Goal: Task Accomplishment & Management: Use online tool/utility

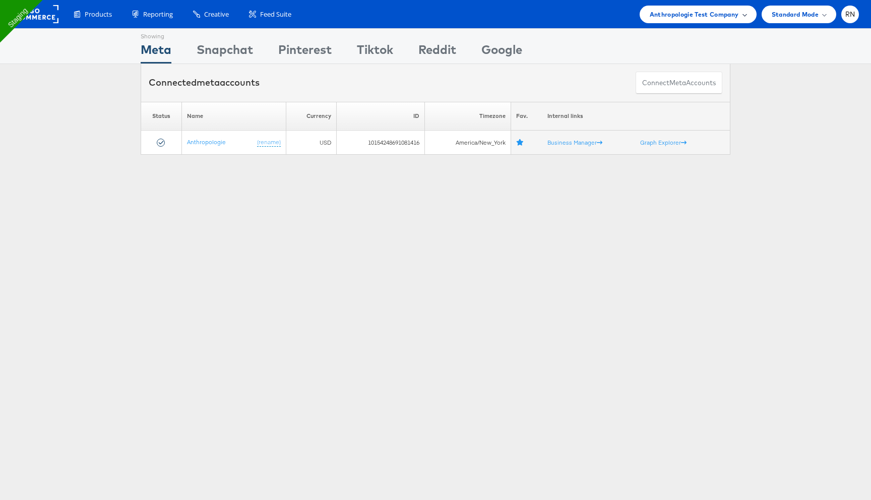
click at [665, 19] on span "Anthropologie Test Company" at bounding box center [694, 14] width 89 height 11
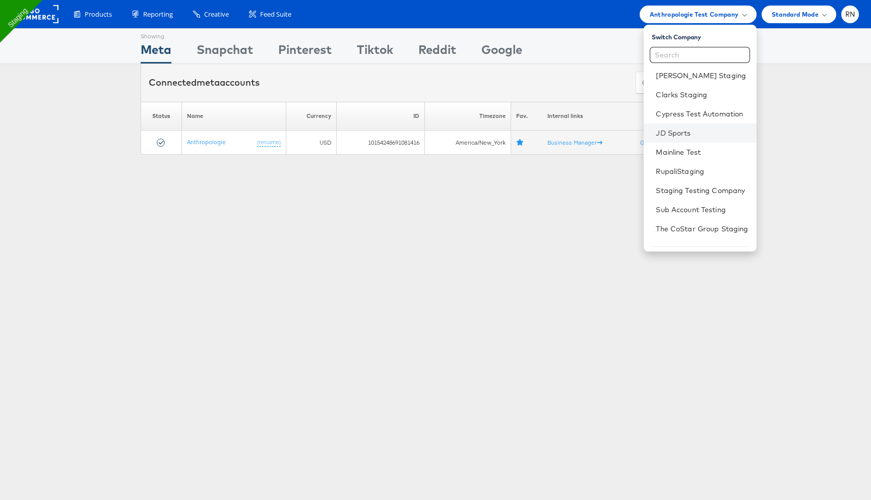
click at [686, 139] on li "JD Sports" at bounding box center [700, 132] width 112 height 19
click at [665, 128] on link "JD Sports" at bounding box center [702, 133] width 92 height 10
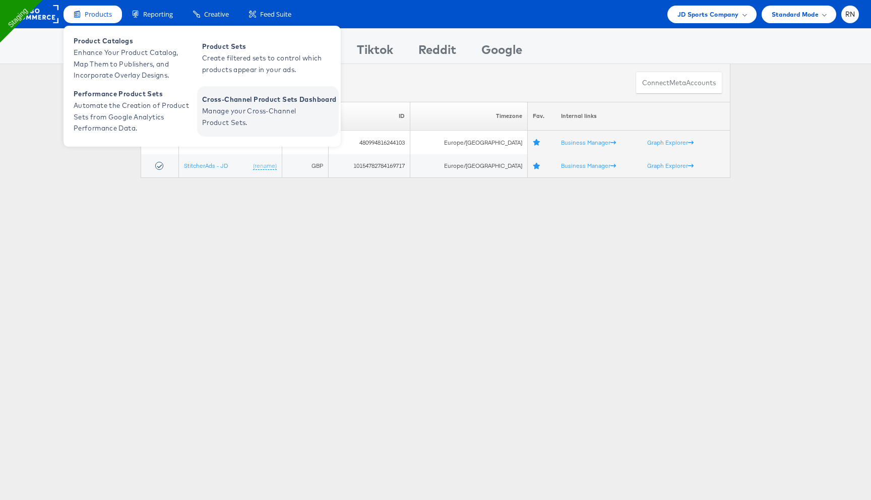
click at [259, 99] on span "Cross-Channel Product Sets Dashboard" at bounding box center [269, 100] width 134 height 12
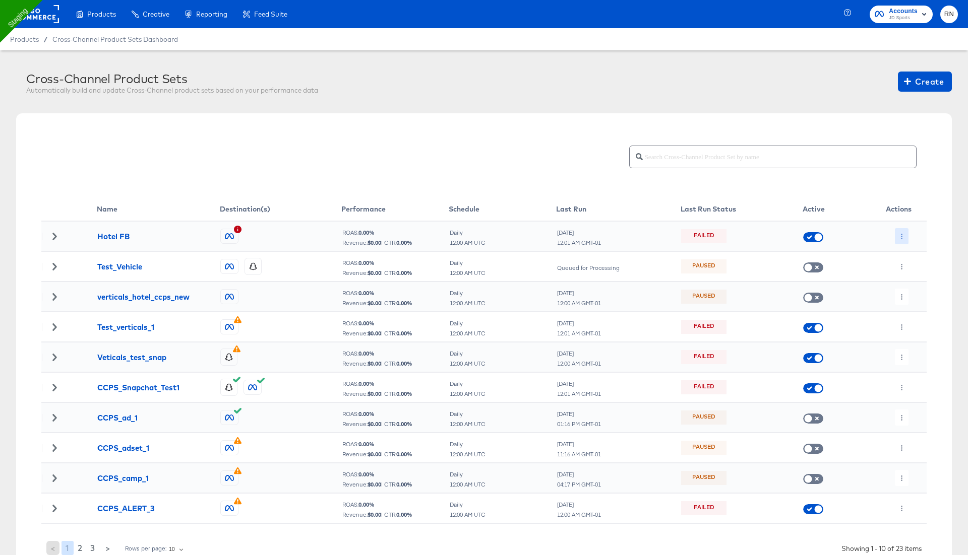
click at [899, 234] on icon "button" at bounding box center [902, 237] width 6 height 6
click at [907, 87] on div at bounding box center [484, 277] width 968 height 555
click at [919, 87] on span "Create" at bounding box center [925, 82] width 38 height 14
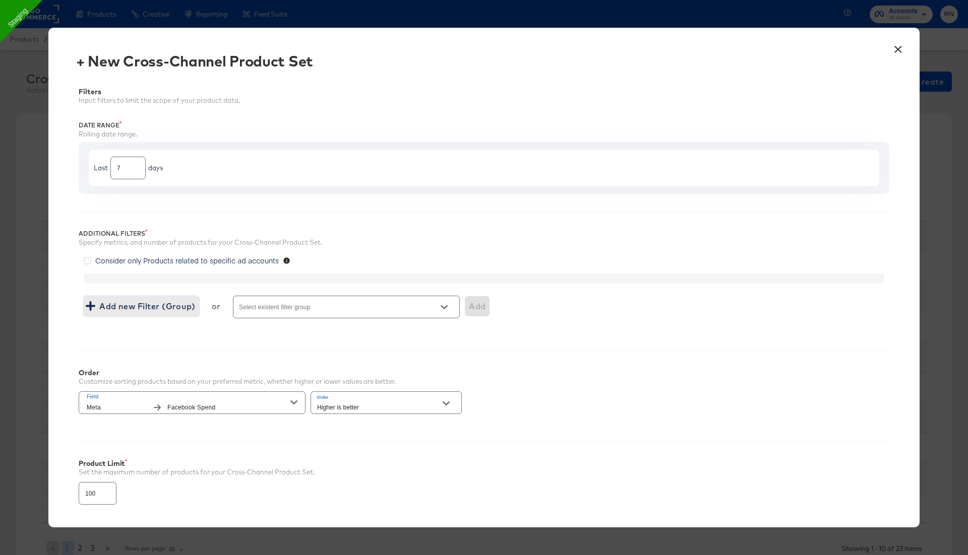
click at [177, 301] on span "Add new Filter (Group)" at bounding box center [141, 306] width 107 height 14
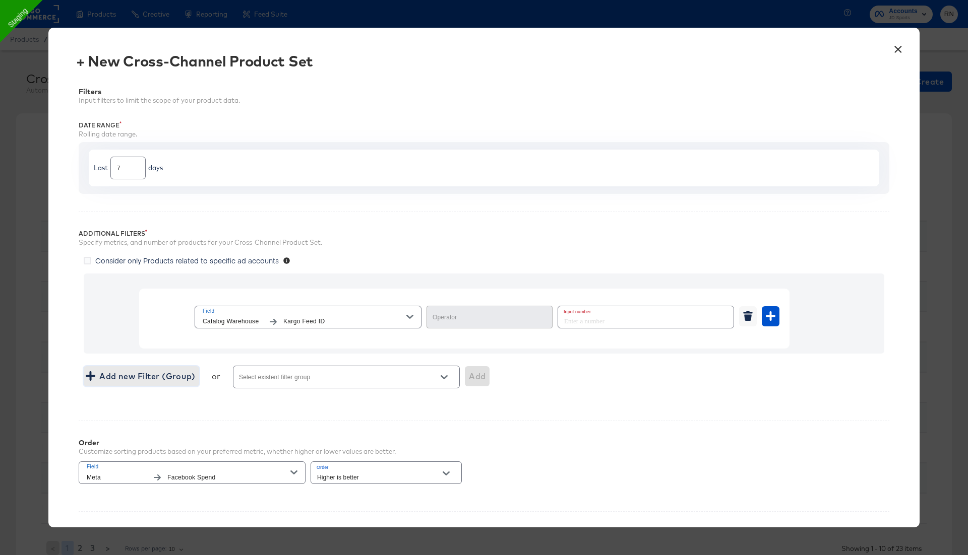
type input "Equal"
click at [298, 315] on div "Field Catalog Warehouse Kargo Feed ID" at bounding box center [305, 317] width 204 height 21
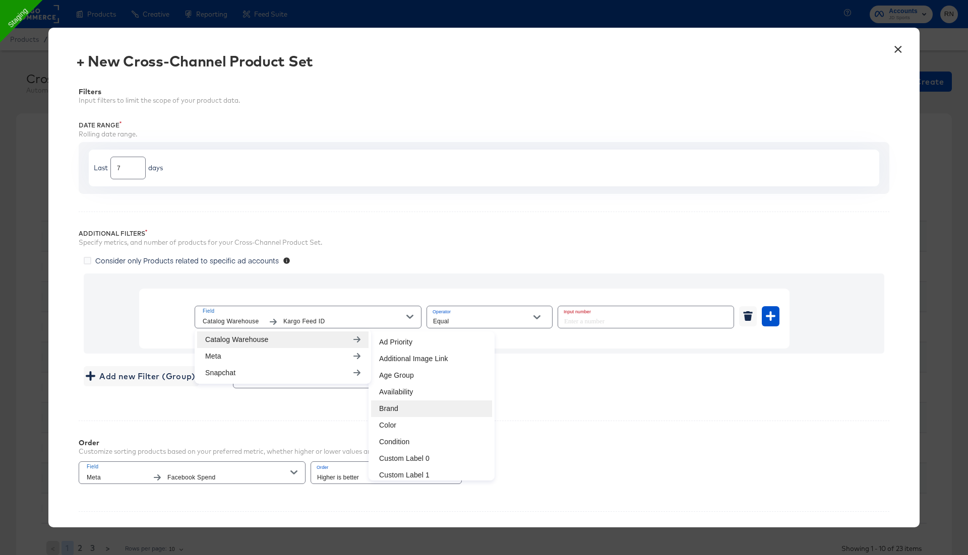
click at [407, 403] on li "Brand" at bounding box center [431, 409] width 121 height 17
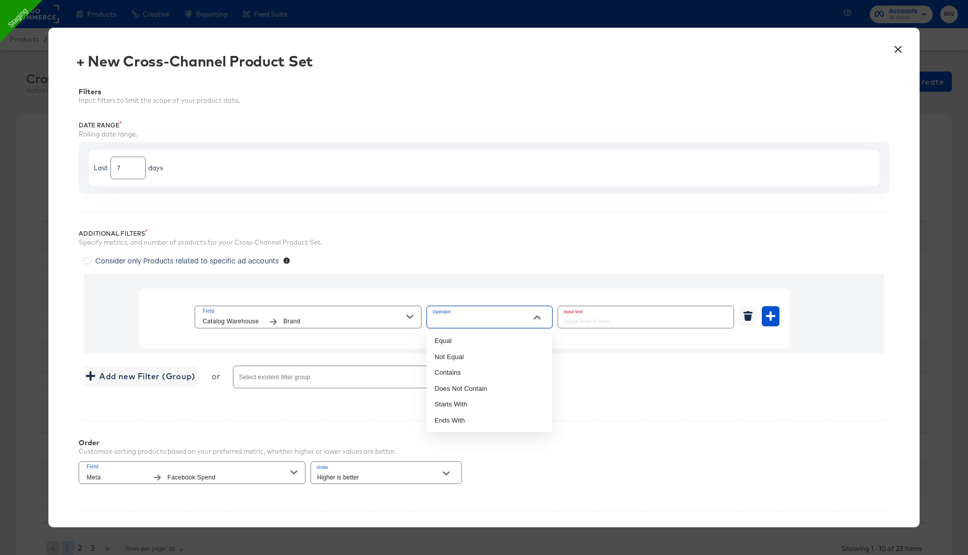
click at [490, 322] on input "Operator" at bounding box center [481, 322] width 101 height 12
click at [486, 342] on li "Equal" at bounding box center [489, 341] width 126 height 16
type input "Equal"
click at [614, 317] on input "text" at bounding box center [645, 317] width 175 height 22
type input "adidas"
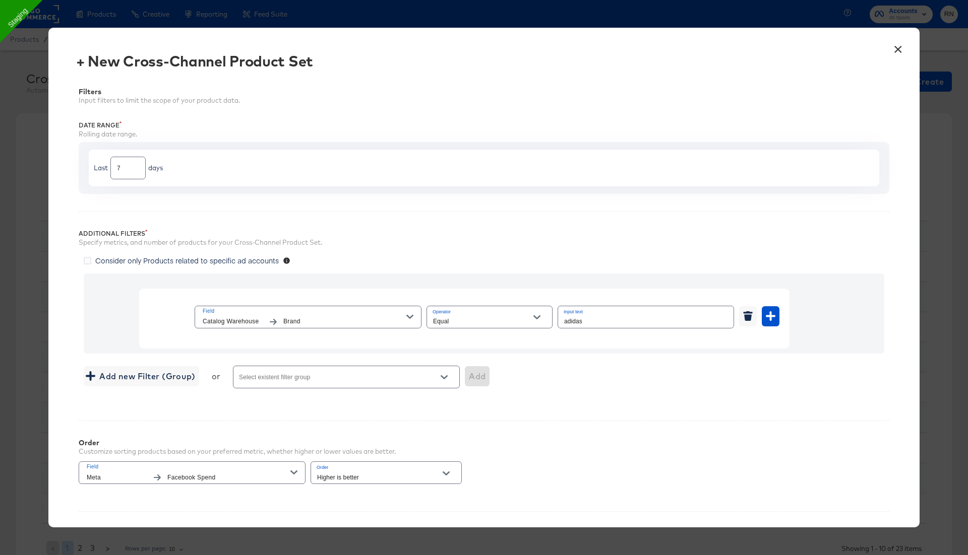
click at [760, 311] on div at bounding box center [759, 316] width 40 height 20
click at [773, 313] on icon "button" at bounding box center [771, 316] width 10 height 10
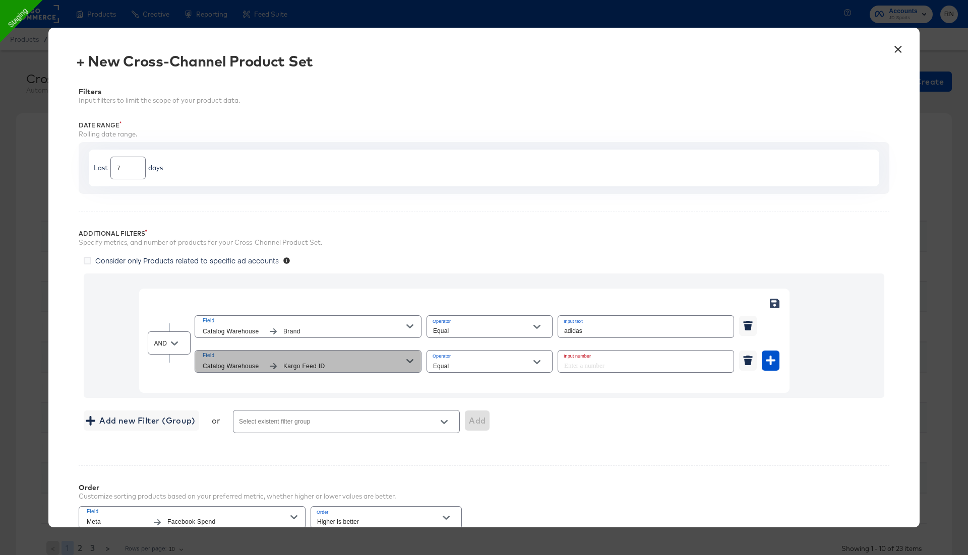
click at [342, 366] on span "Kargo Feed ID" at bounding box center [344, 366] width 123 height 11
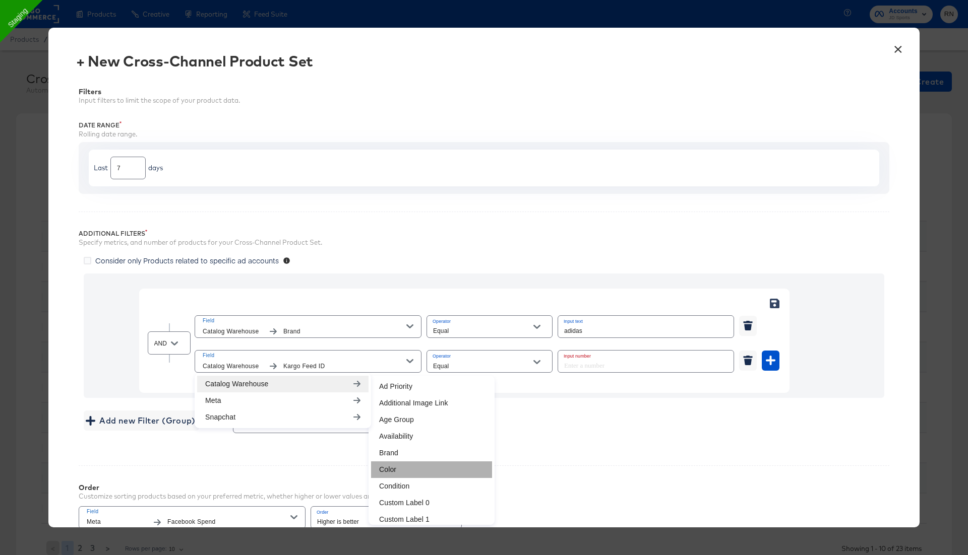
click at [389, 467] on li "Color" at bounding box center [431, 470] width 121 height 17
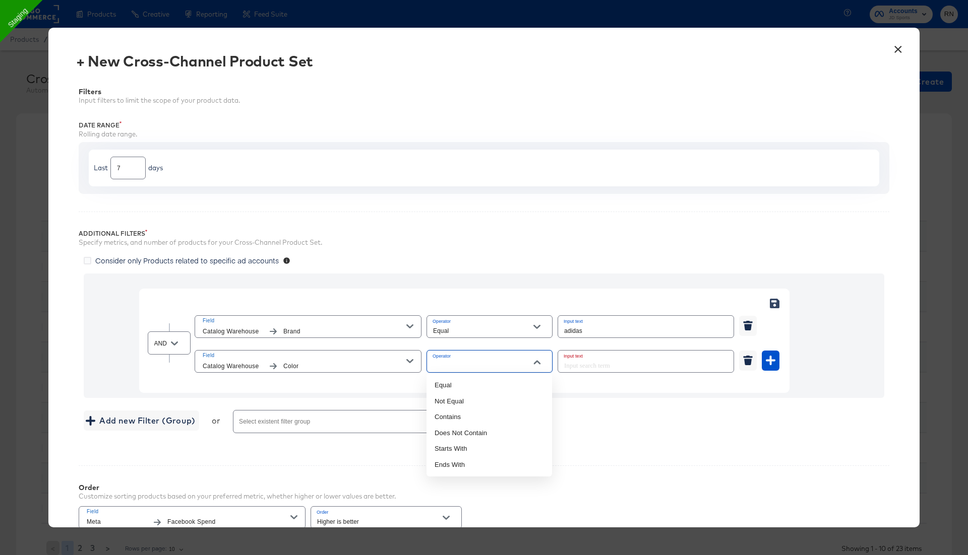
click at [458, 362] on input "Operator" at bounding box center [481, 366] width 101 height 12
click at [459, 394] on li "Not Equal" at bounding box center [489, 402] width 126 height 16
type input "Not Equal"
click at [581, 364] on input "text" at bounding box center [645, 362] width 175 height 22
type input "B"
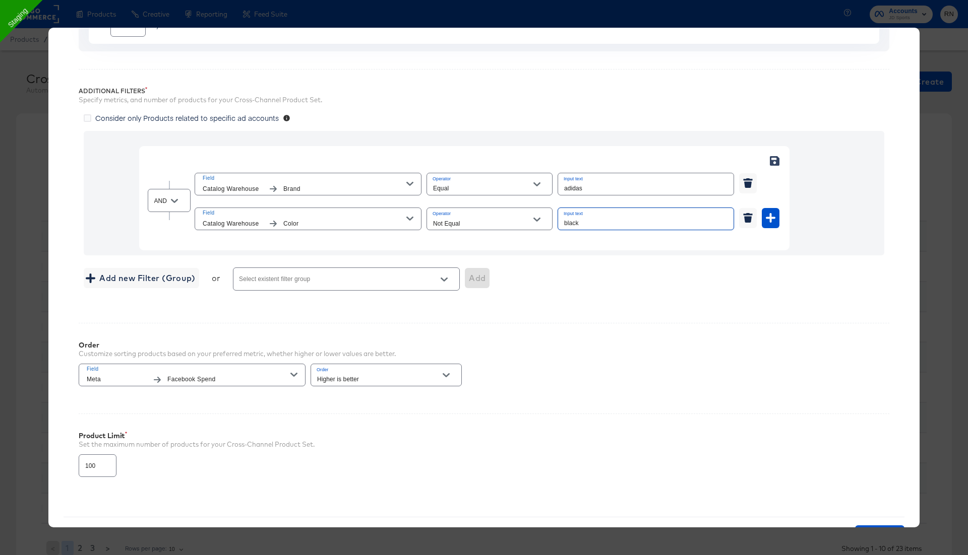
scroll to position [182, 0]
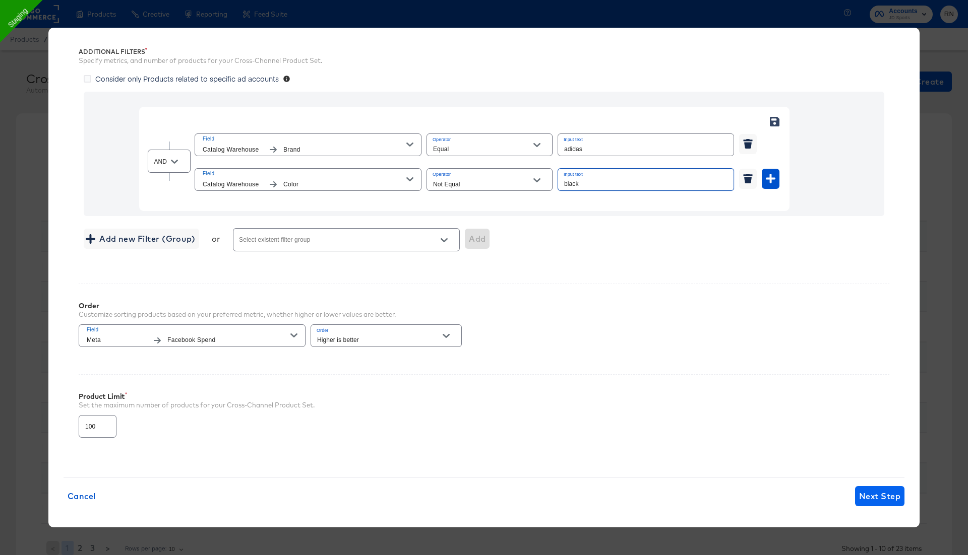
type input "black"
click at [866, 492] on span "Next Step" at bounding box center [879, 496] width 41 height 14
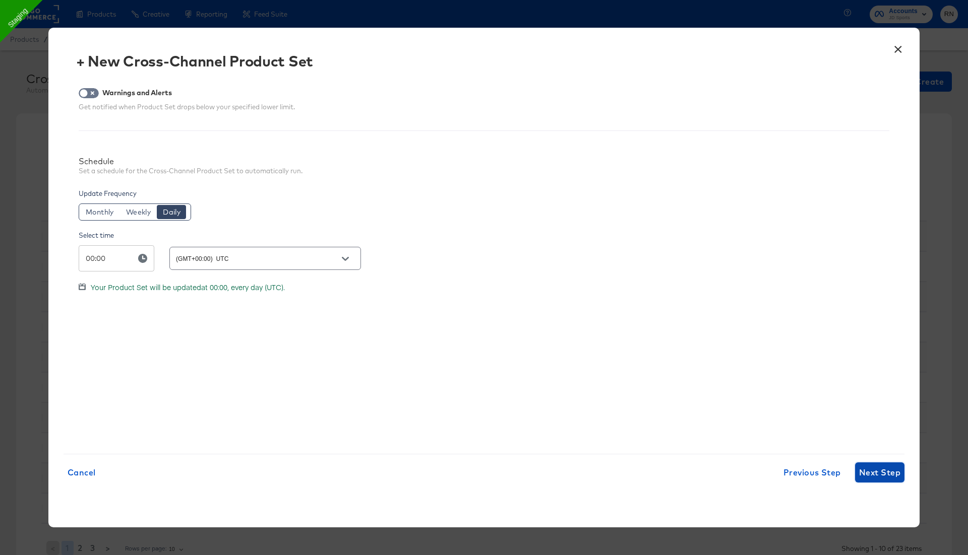
click at [866, 470] on span "Next Step" at bounding box center [879, 473] width 41 height 14
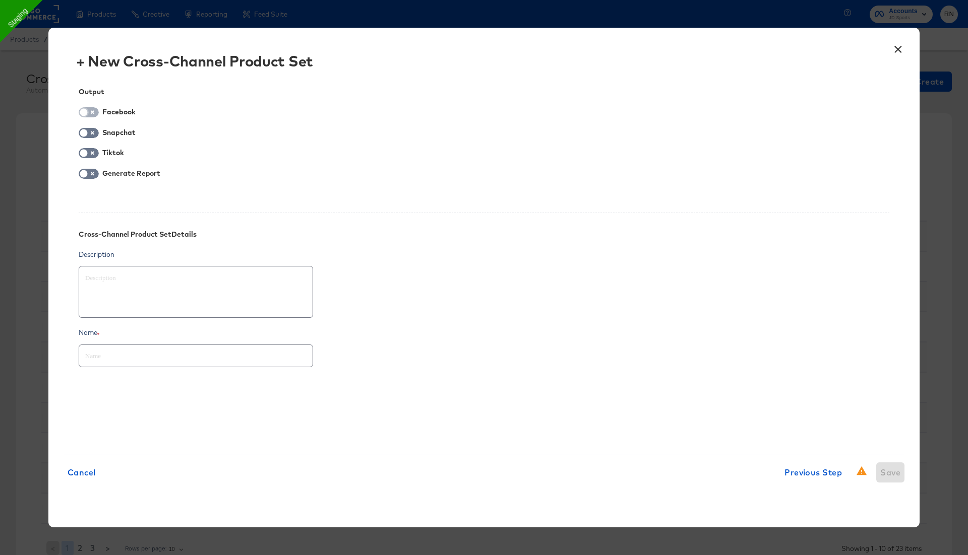
click at [97, 114] on input "checkbox" at bounding box center [84, 115] width 30 height 10
checkbox input "true"
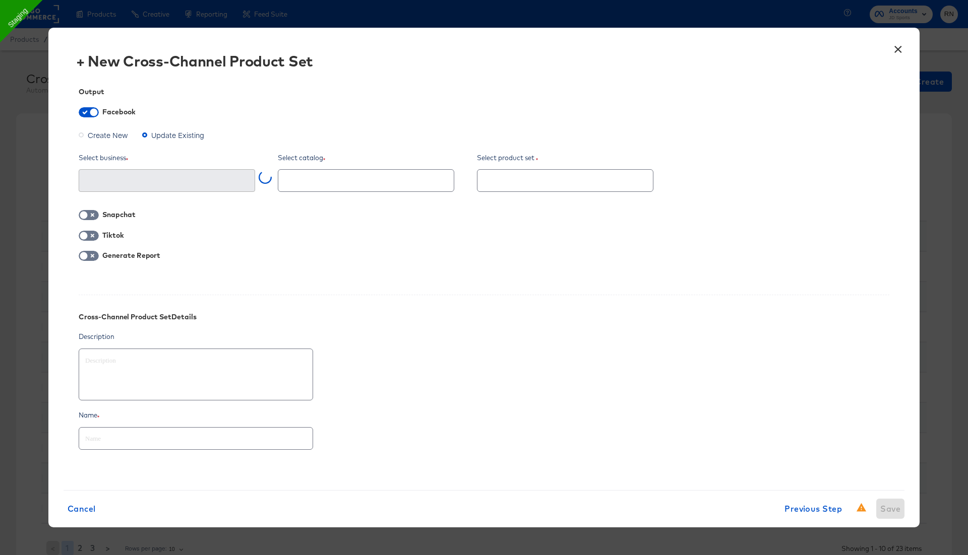
click at [117, 134] on span "Create New" at bounding box center [108, 135] width 40 height 10
click at [0, 0] on input "Create New" at bounding box center [0, 0] width 0 height 0
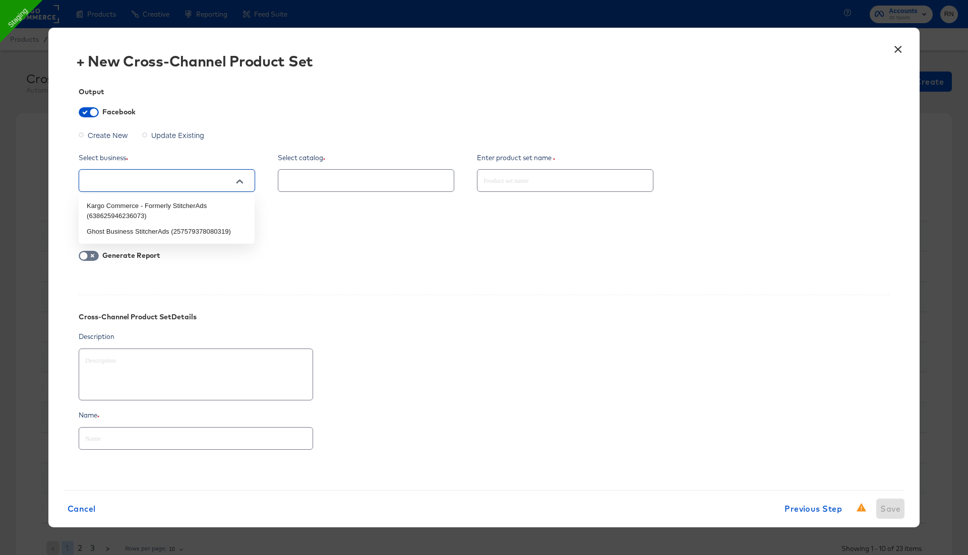
click at [140, 182] on input "text" at bounding box center [159, 181] width 152 height 12
click at [146, 231] on li "Ghost Business StitcherAds (257579378080319)" at bounding box center [167, 232] width 176 height 16
type textarea "x"
type input "Ghost Business StitcherAds (257579378080319)"
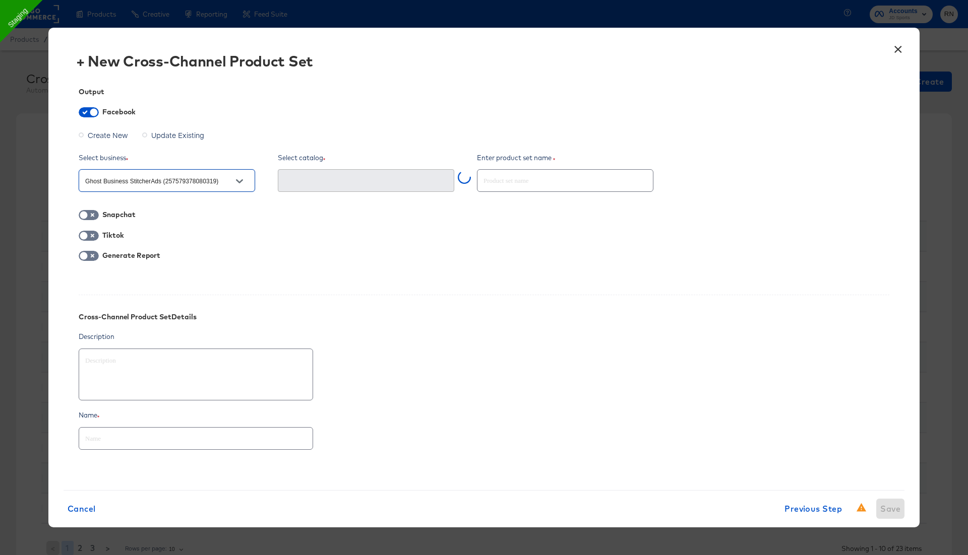
click at [485, 178] on input "text" at bounding box center [564, 177] width 175 height 22
type input "c"
type textarea "x"
type input "cc"
type textarea "x"
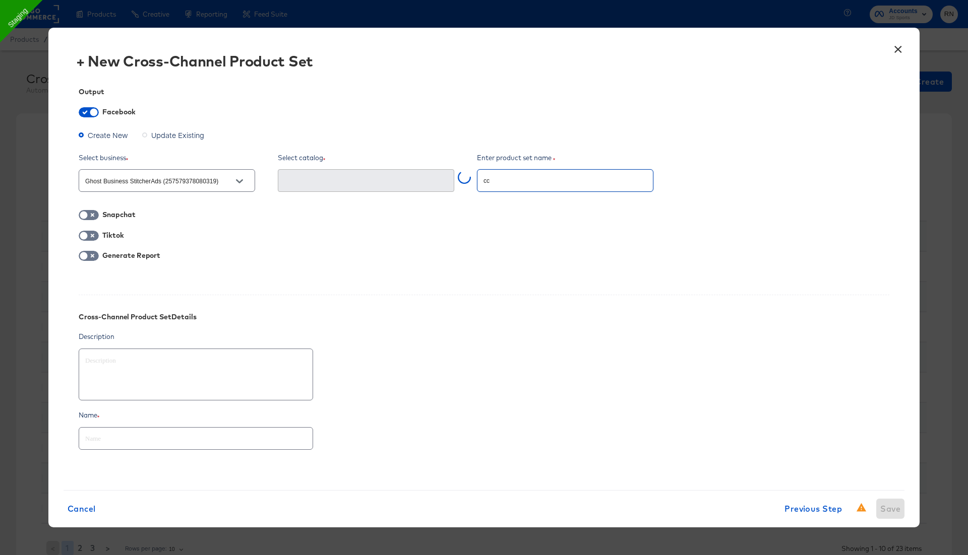
type input "ccp"
type textarea "x"
type input "ccps"
type textarea "x"
type input "ccps_"
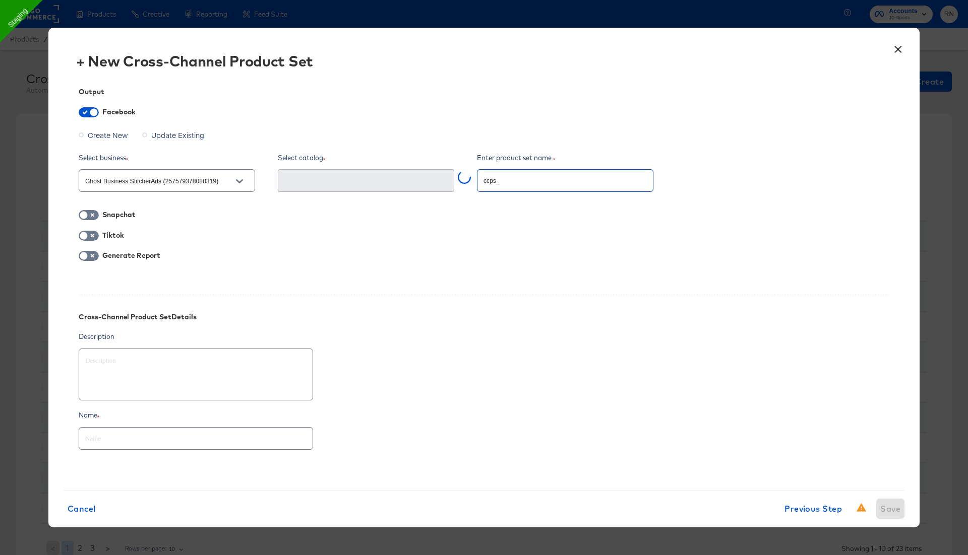
type textarea "x"
type input "ccps_c"
type textarea "x"
type input "ccps_"
type textarea "x"
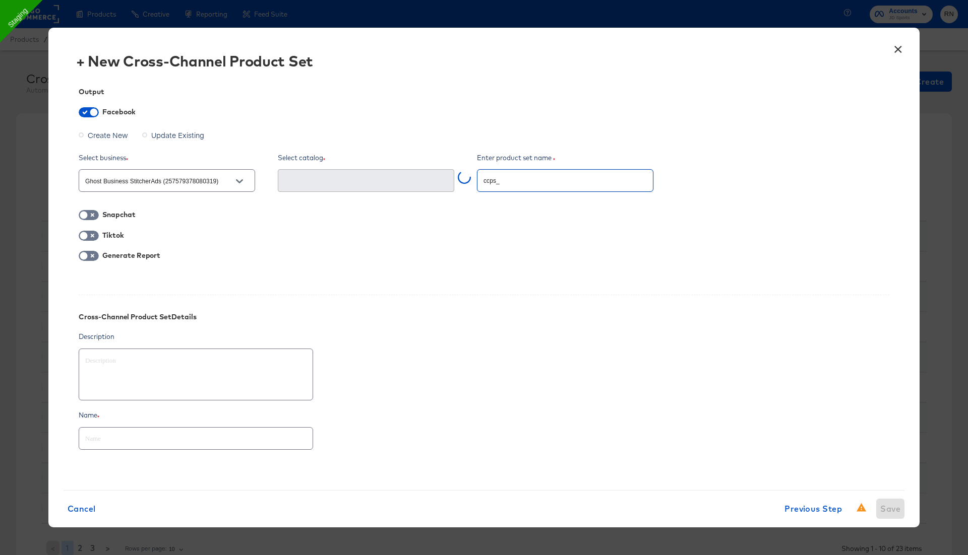
type input "ccps_j"
type textarea "x"
type input "ccps_jd"
type textarea "x"
type input "ccps_jd_"
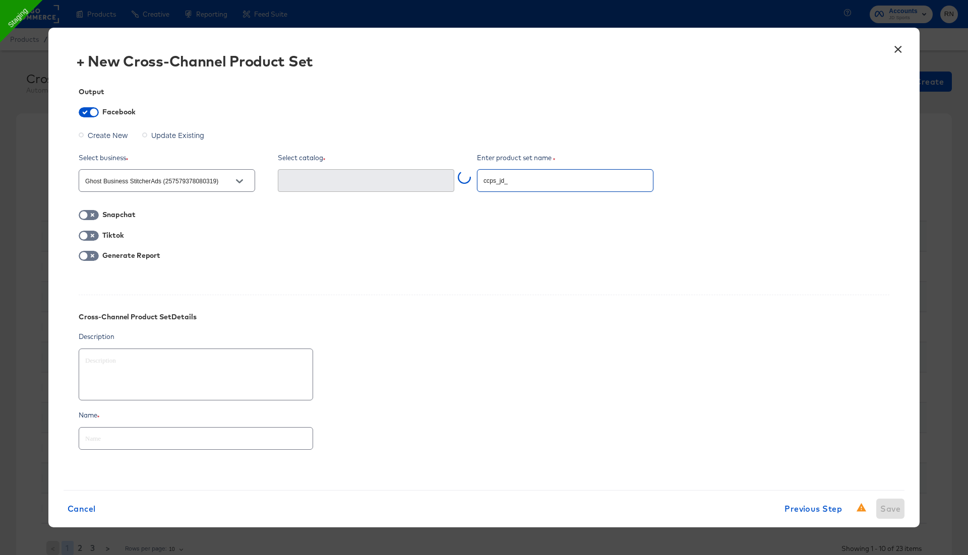
type textarea "x"
type input "ccps_jd_t"
type textarea "x"
type input "ccps_jd_te"
type textarea "x"
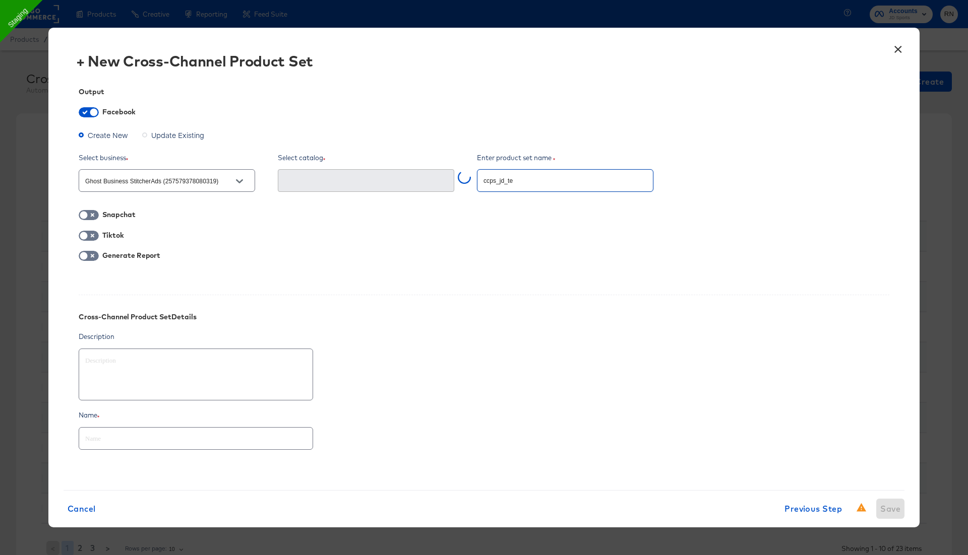
type input "ccps_jd_tes"
type textarea "x"
type input "ccps_jd_test"
click at [339, 173] on div at bounding box center [366, 180] width 176 height 23
type textarea "x"
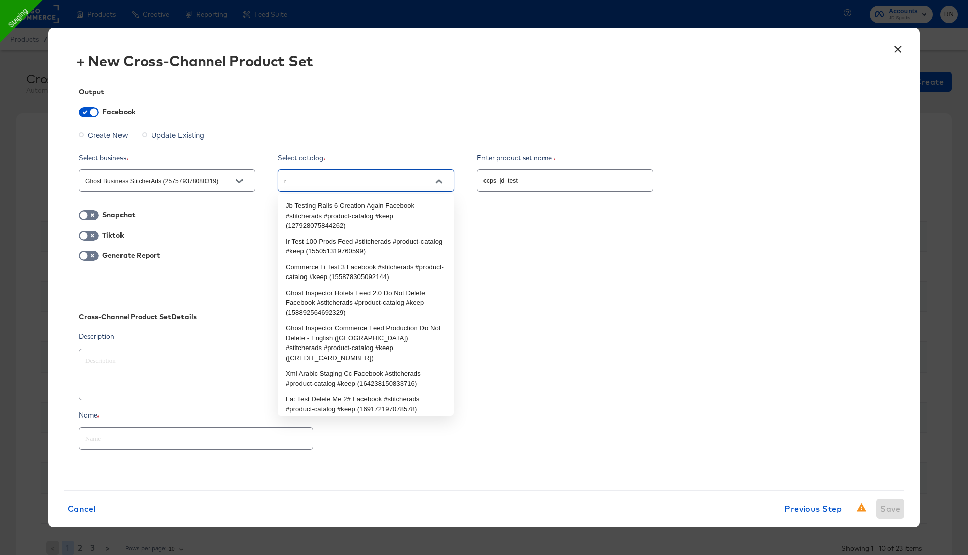
type input "rn"
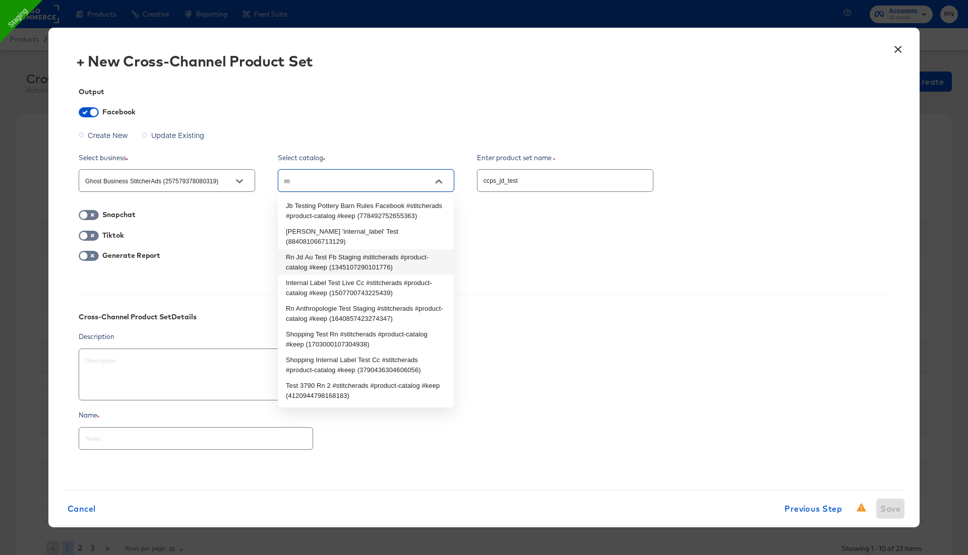
click at [339, 249] on li "Rn Jd Au Test Fb Staging #stitcherads #product-catalog #keep (1345107290101776)" at bounding box center [366, 262] width 176 height 26
type textarea "x"
type input "Rn Jd Au Test Fb Staging #stitcherads #product-catalog #keep (1345107290101776)"
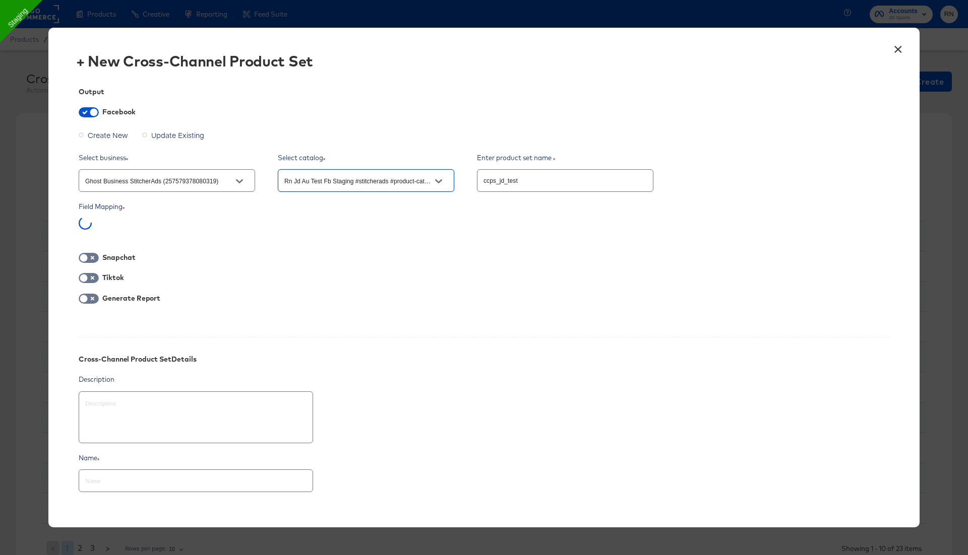
type textarea "x"
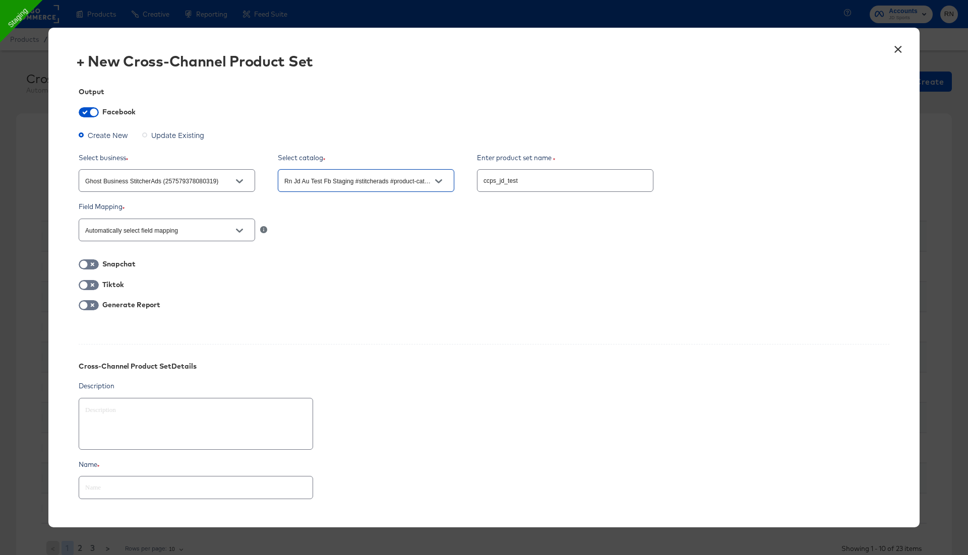
type input "Rn Jd Au Test Fb Staging #stitcherads #product-catalog #keep (1345107290101776)"
click at [508, 181] on input "ccps_jd_test" at bounding box center [564, 177] width 175 height 22
click at [273, 476] on input "text" at bounding box center [195, 484] width 233 height 22
paste input "ccps_jd_test"
type textarea "x"
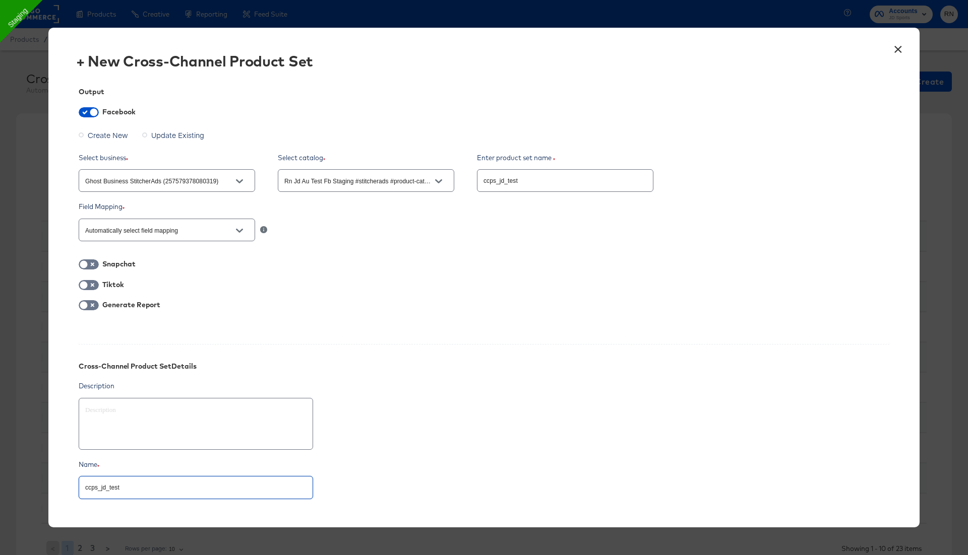
scroll to position [63, 0]
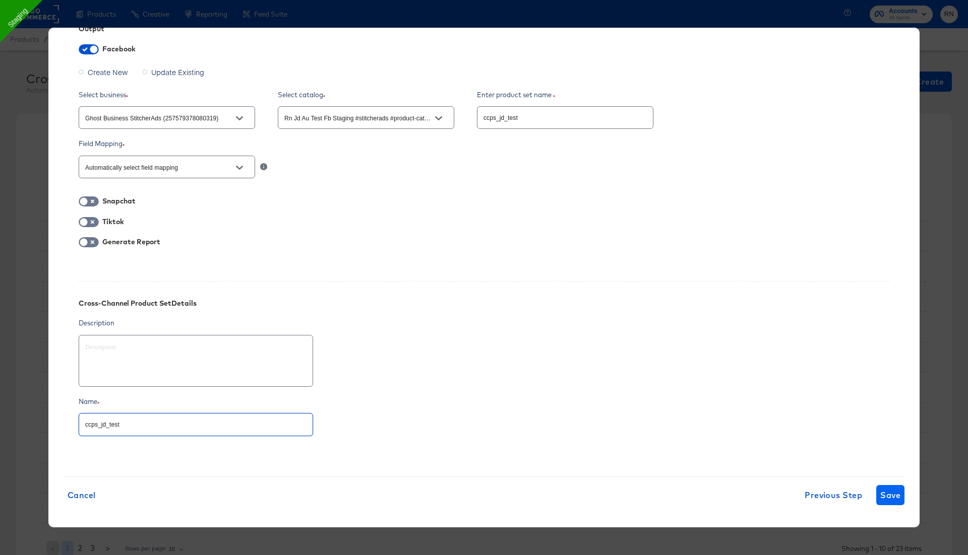
type input "ccps_jd_test"
click at [892, 492] on span "Save" at bounding box center [890, 495] width 20 height 14
type textarea "x"
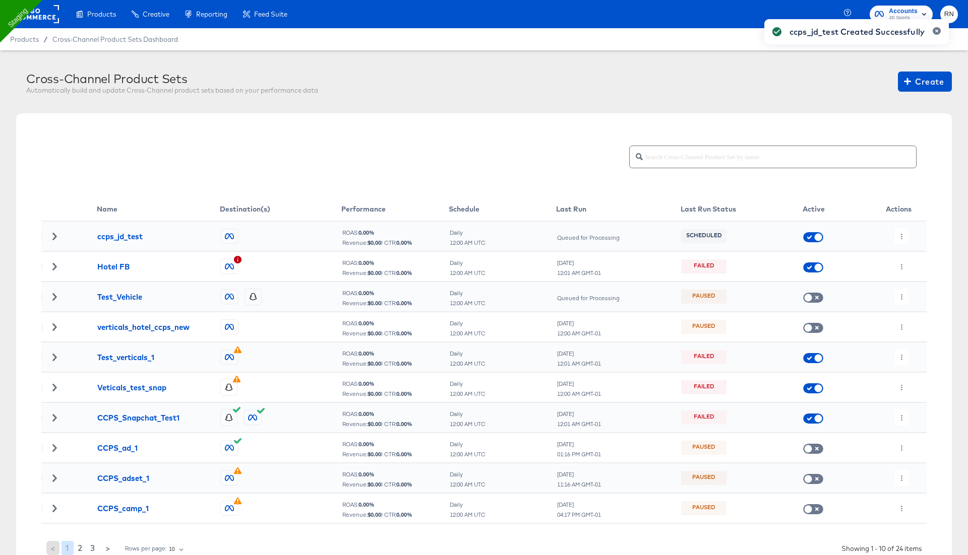
click at [894, 226] on div "ccps_jd_test Created Successfully" at bounding box center [856, 259] width 205 height 501
click at [899, 229] on button "button" at bounding box center [902, 236] width 14 height 16
click at [920, 288] on li "Run Now" at bounding box center [922, 289] width 54 height 17
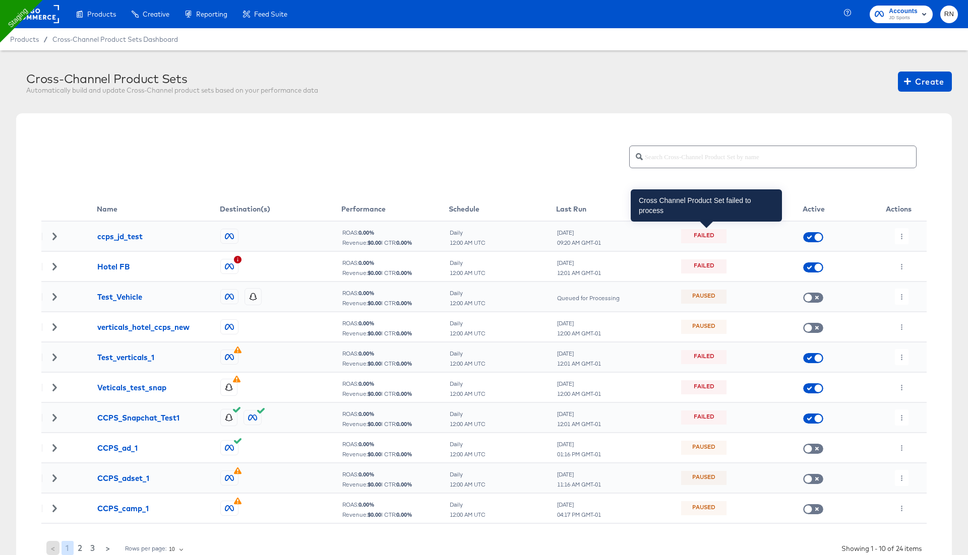
click at [716, 240] on div "Failed" at bounding box center [703, 236] width 45 height 14
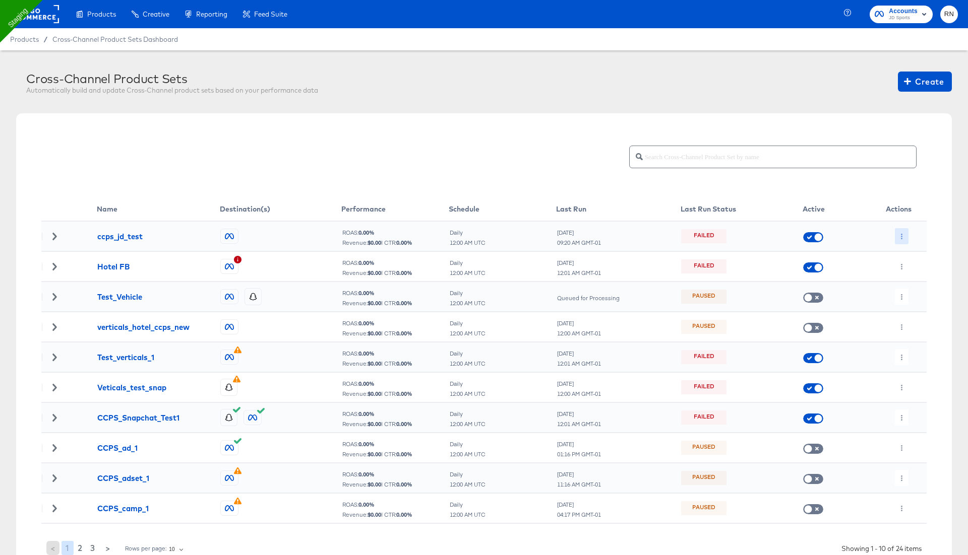
click at [902, 232] on button "button" at bounding box center [902, 236] width 14 height 16
click at [918, 287] on li "Run Now" at bounding box center [922, 289] width 54 height 17
click at [46, 18] on rect at bounding box center [36, 14] width 46 height 18
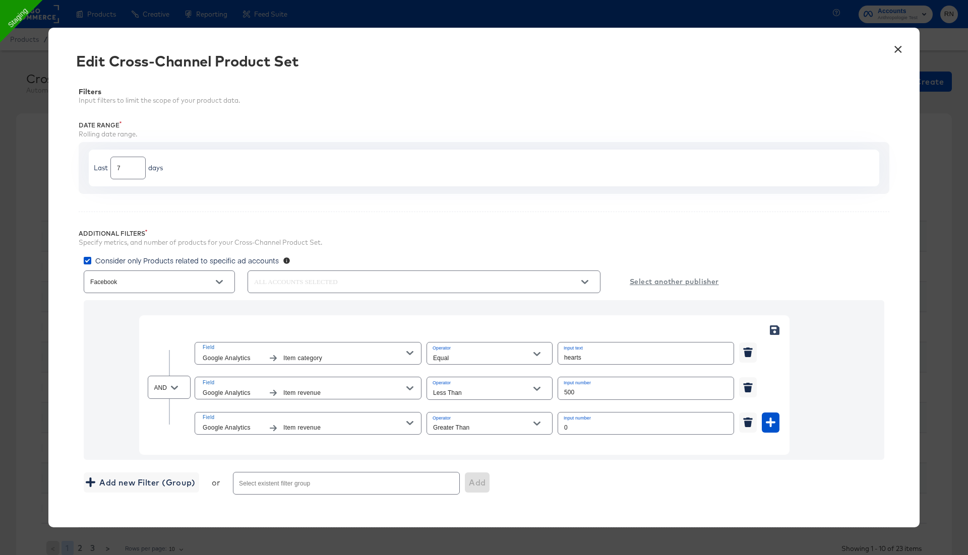
click at [893, 49] on button "×" at bounding box center [898, 47] width 18 height 18
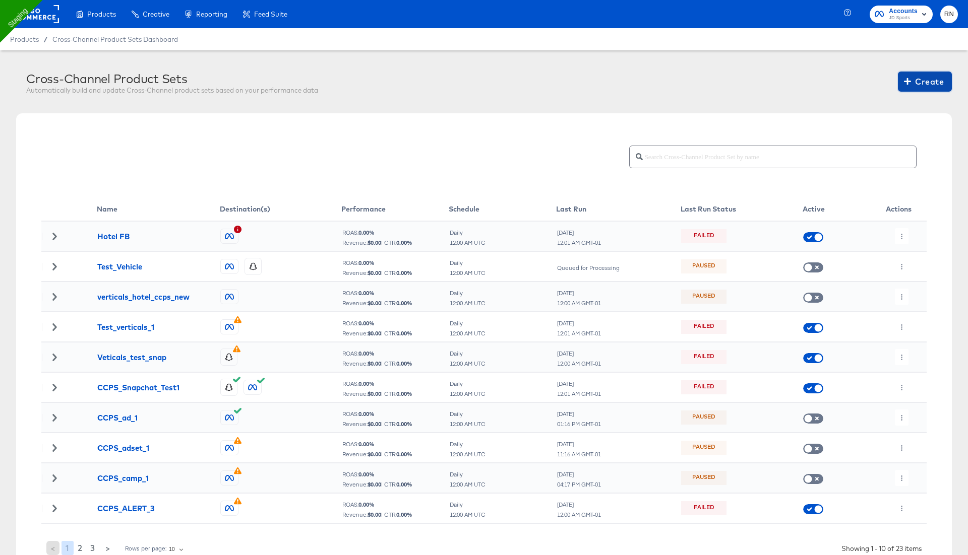
click at [915, 88] on span "Create" at bounding box center [925, 82] width 38 height 14
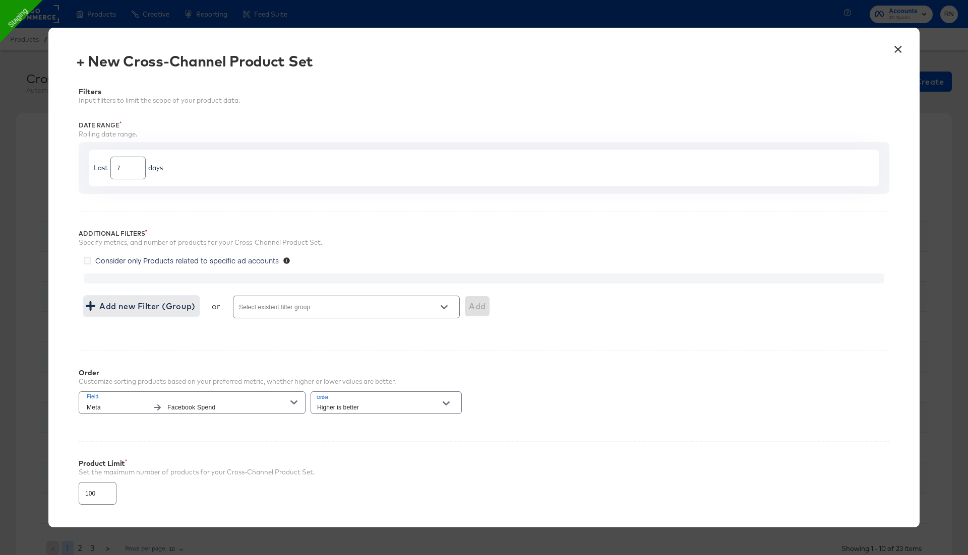
click at [194, 307] on span "Add new Filter (Group)" at bounding box center [141, 306] width 107 height 14
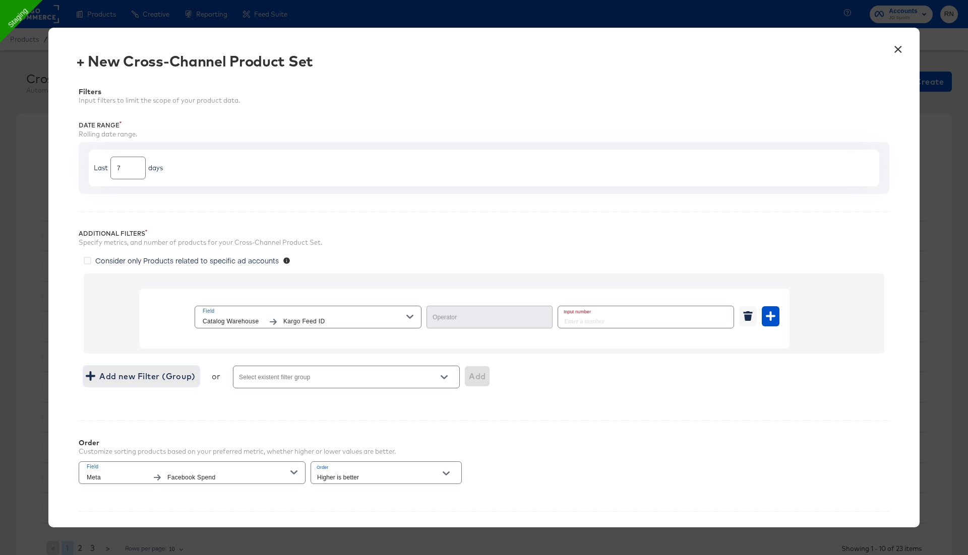
type input "Equal"
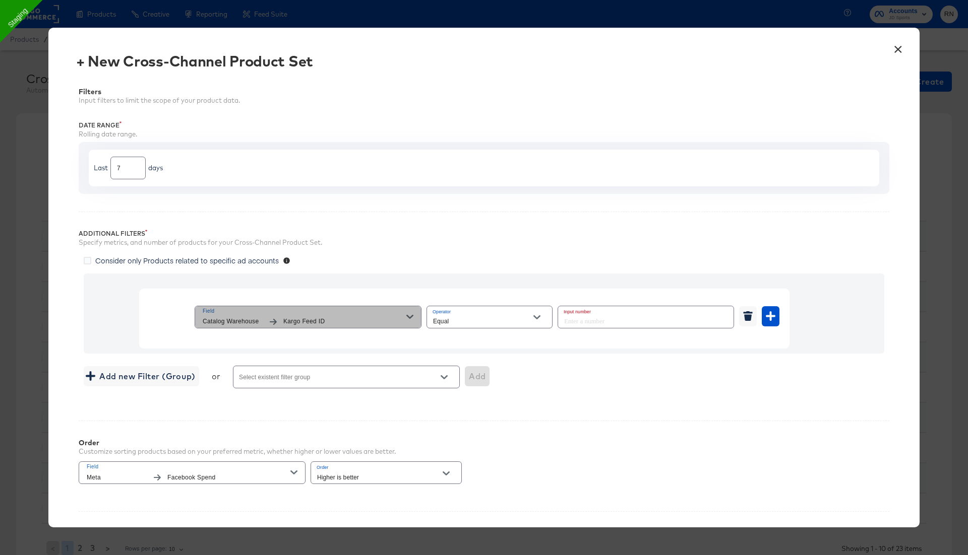
click at [255, 317] on span "Catalog Warehouse" at bounding box center [233, 322] width 60 height 11
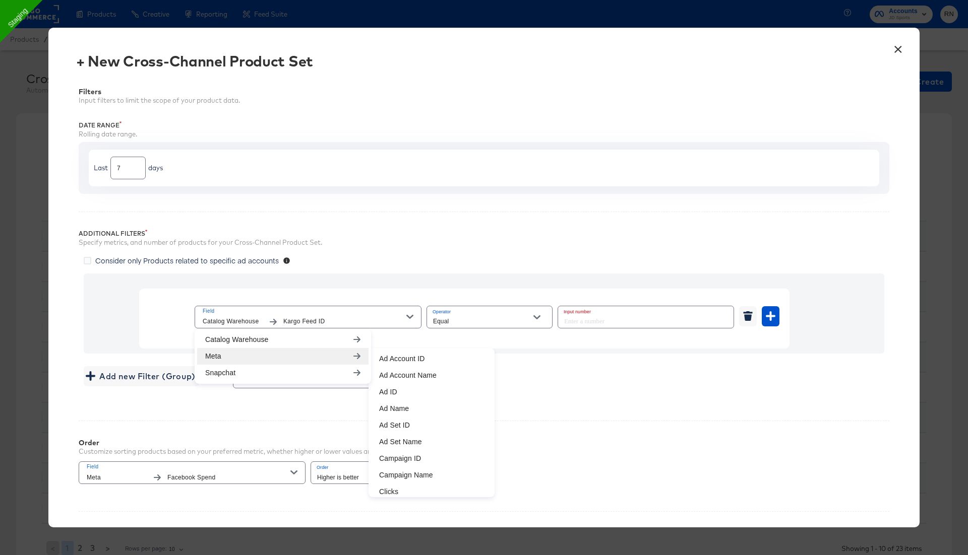
click at [895, 54] on button "×" at bounding box center [898, 47] width 18 height 18
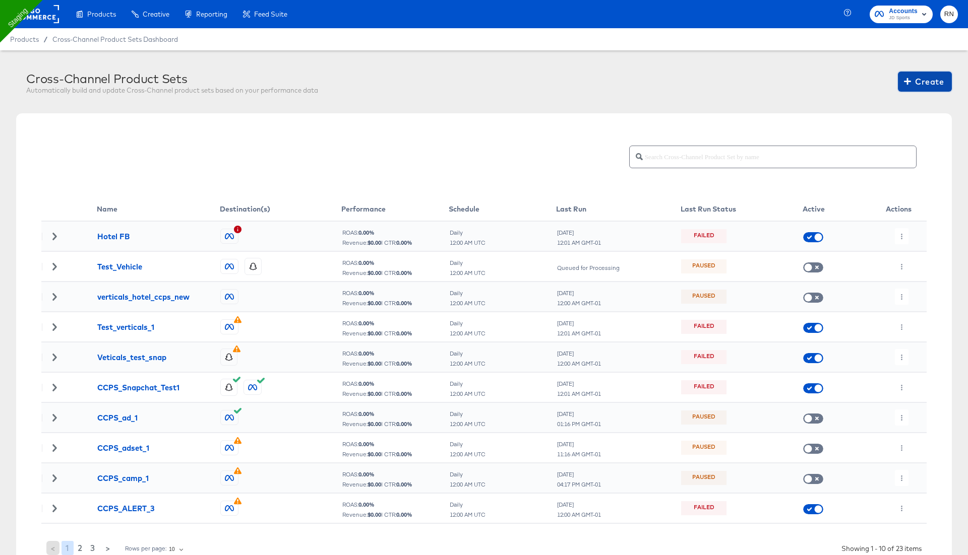
click at [920, 82] on span "Create" at bounding box center [925, 82] width 38 height 14
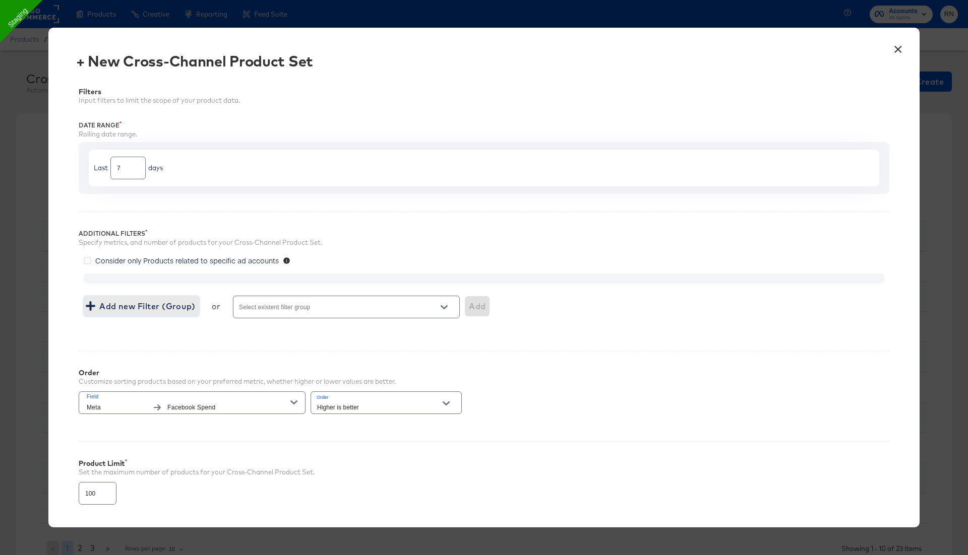
click at [192, 308] on span "Add new Filter (Group)" at bounding box center [141, 306] width 107 height 14
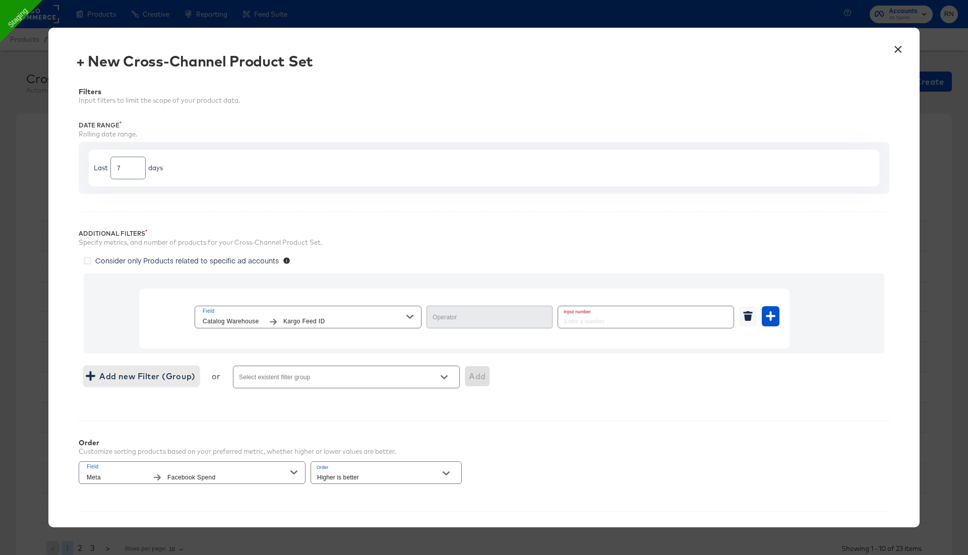
type input "Equal"
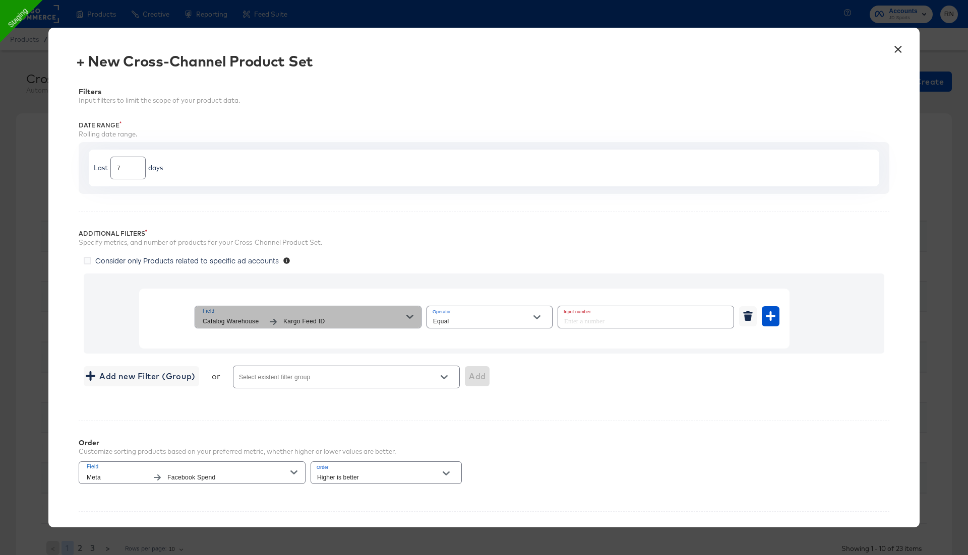
click at [272, 314] on span "Field" at bounding box center [305, 311] width 204 height 9
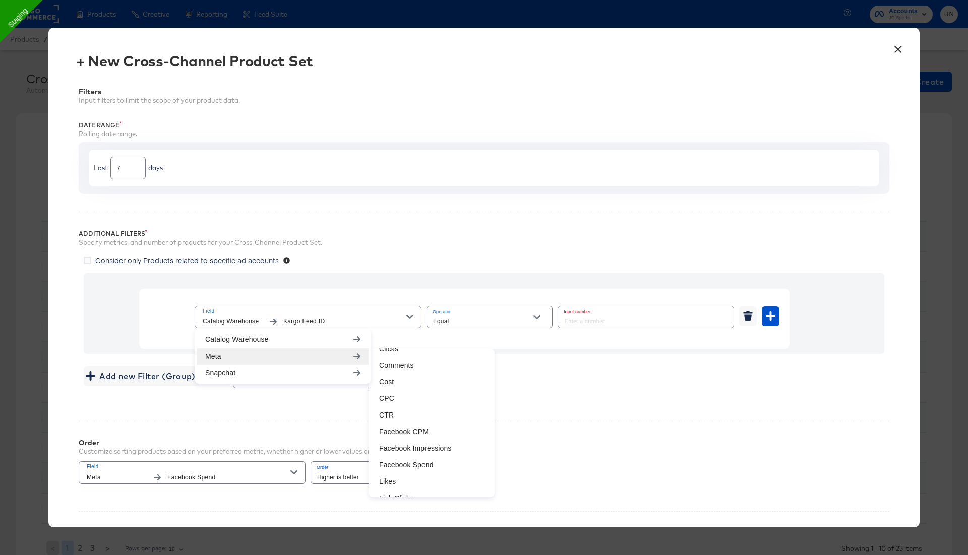
scroll to position [88, 0]
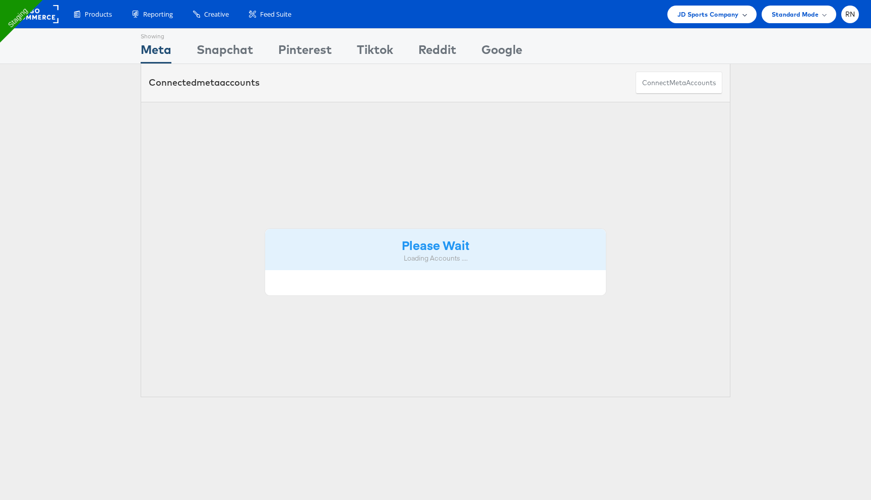
click at [703, 19] on span "JD Sports Company" at bounding box center [707, 14] width 61 height 11
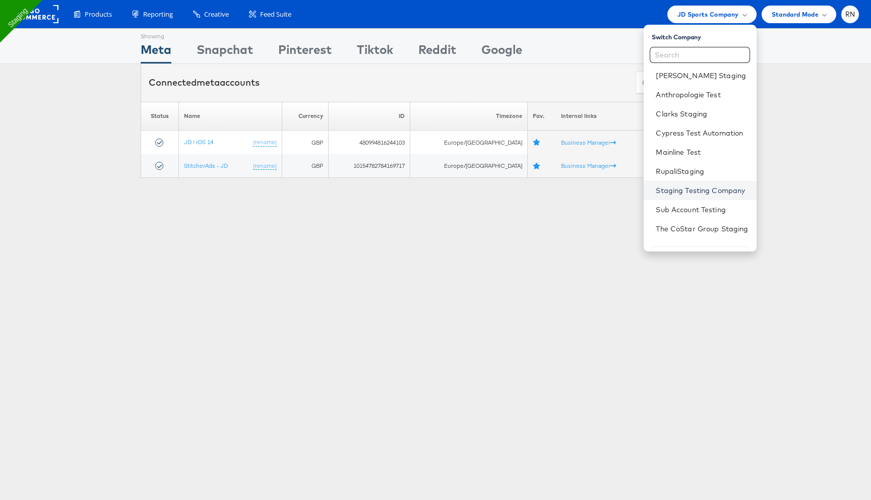
click at [690, 191] on link "Staging Testing Company" at bounding box center [702, 190] width 92 height 10
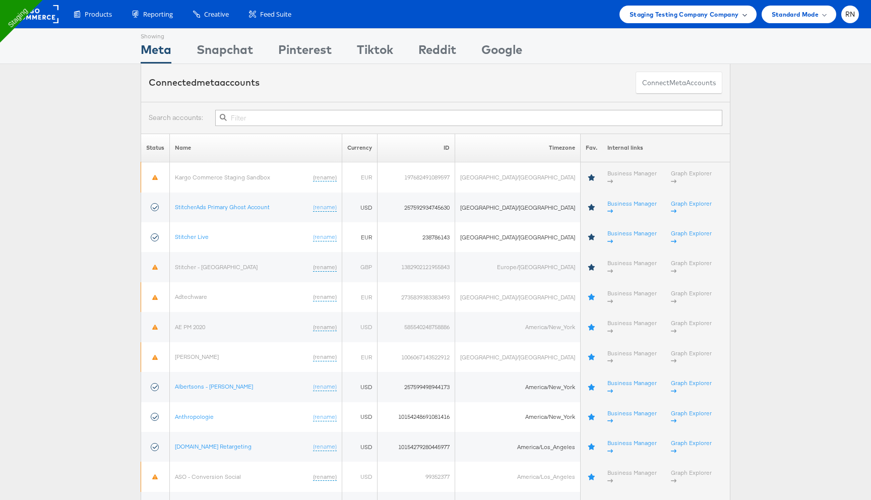
click at [652, 16] on span "Staging Testing Company Company" at bounding box center [684, 14] width 109 height 11
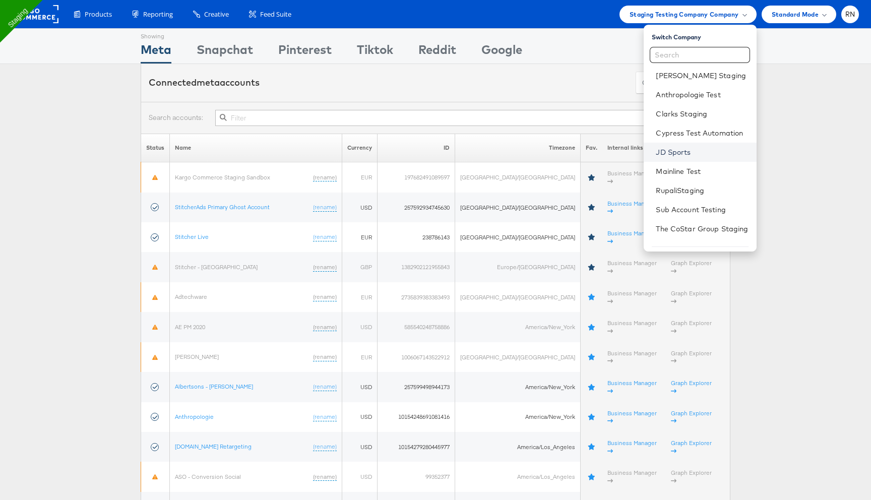
click at [663, 152] on link "JD Sports" at bounding box center [702, 152] width 92 height 10
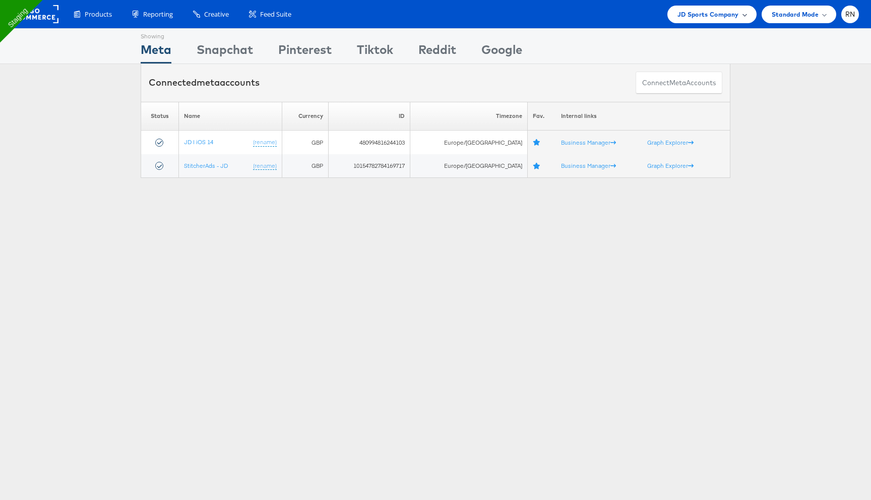
click at [728, 12] on span "JD Sports Company" at bounding box center [707, 14] width 61 height 11
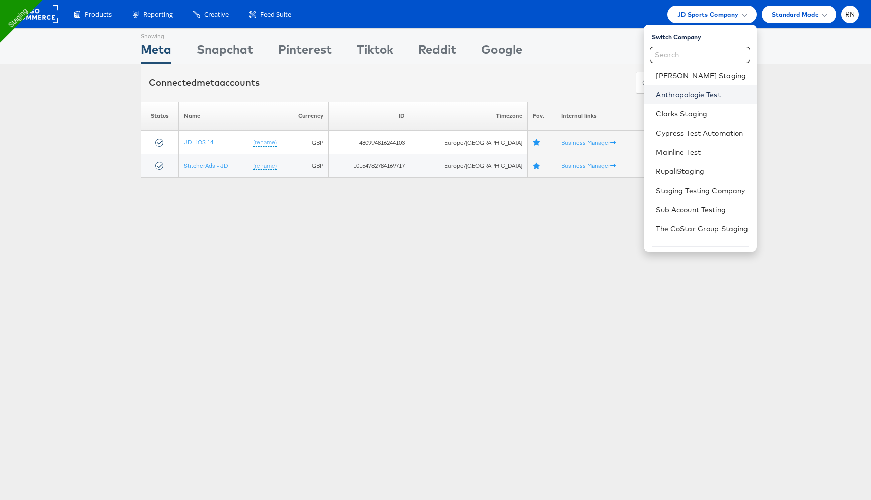
click at [678, 94] on link "Anthropologie Test" at bounding box center [702, 95] width 92 height 10
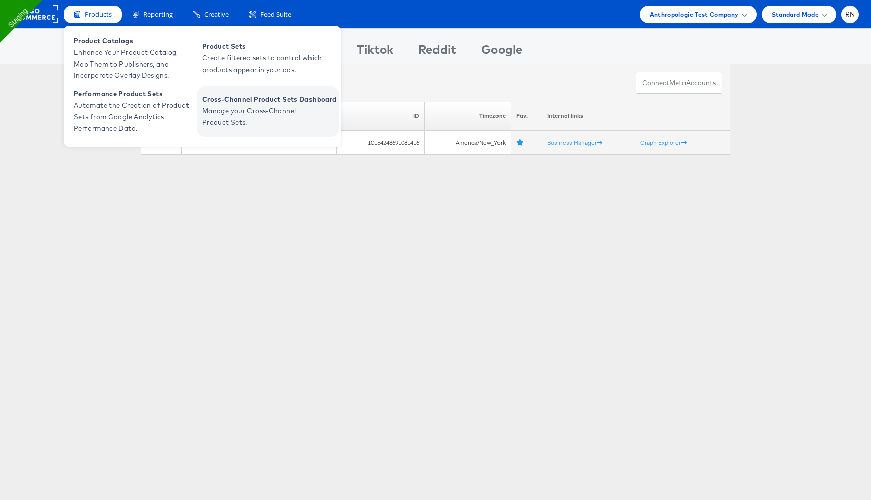
click at [215, 101] on span "Cross-Channel Product Sets Dashboard" at bounding box center [269, 100] width 134 height 12
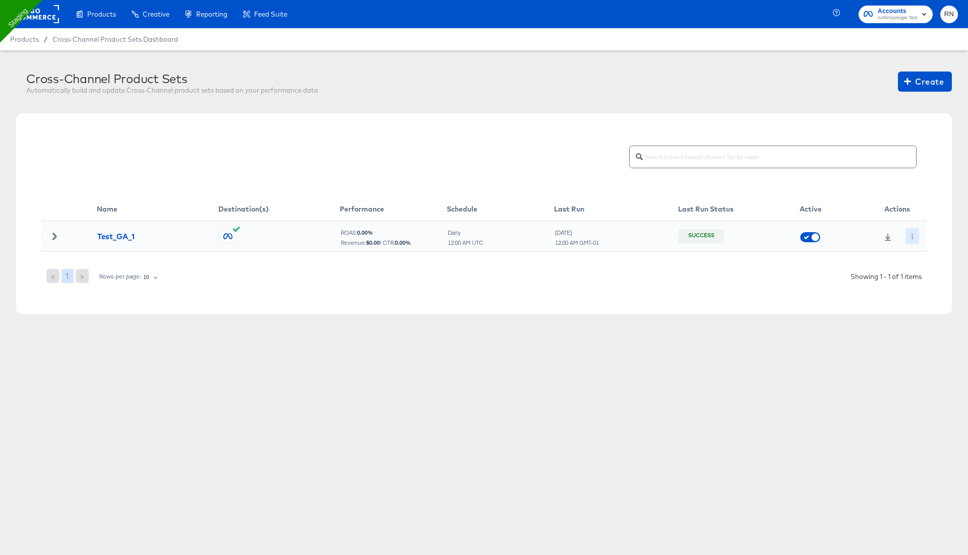
click at [916, 236] on button "button" at bounding box center [912, 236] width 14 height 16
click at [925, 291] on li "Run Now" at bounding box center [930, 289] width 54 height 17
click at [938, 27] on button "button" at bounding box center [936, 31] width 8 height 8
click at [920, 83] on span "Create" at bounding box center [925, 82] width 38 height 14
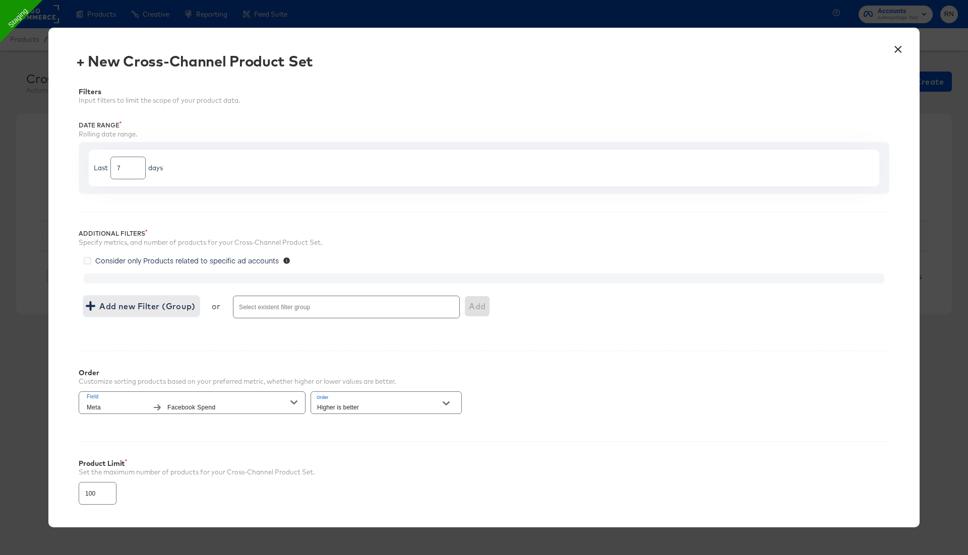
click at [184, 301] on span "Add new Filter (Group)" at bounding box center [141, 306] width 107 height 14
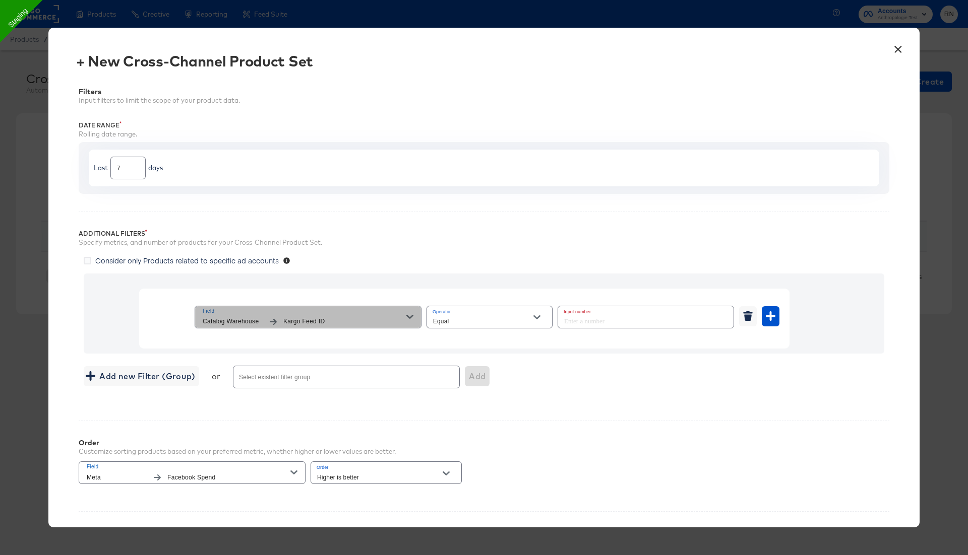
click at [339, 323] on span "Kargo Feed ID" at bounding box center [344, 322] width 123 height 11
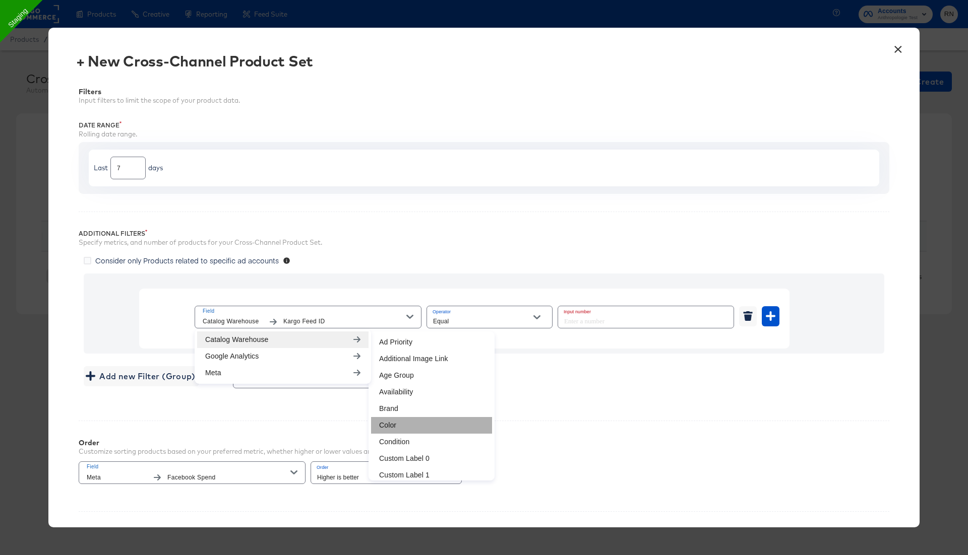
click at [400, 422] on li "Color" at bounding box center [431, 425] width 121 height 17
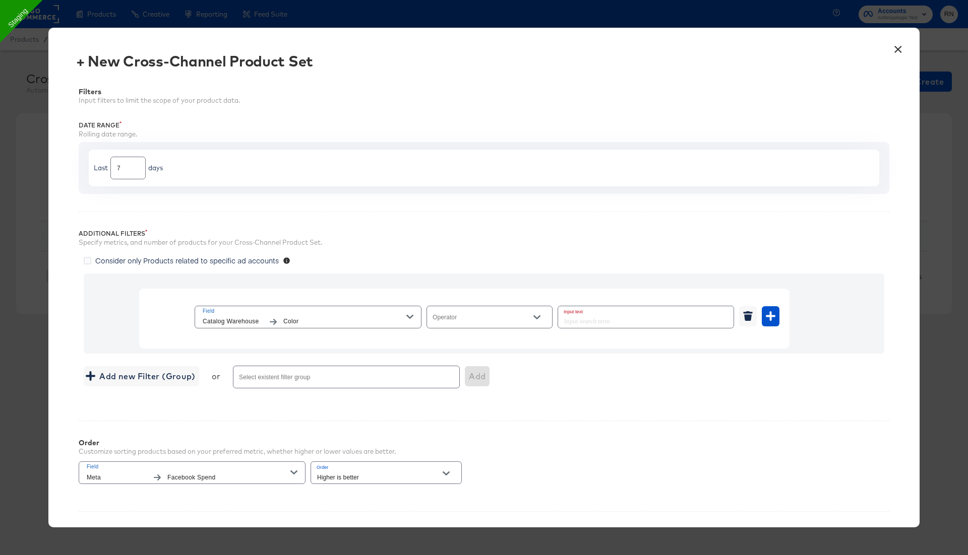
click at [486, 319] on input "Operator" at bounding box center [481, 322] width 101 height 12
click at [477, 342] on li "Equal" at bounding box center [489, 341] width 126 height 16
type input "Equal"
click at [580, 318] on input "text" at bounding box center [645, 317] width 175 height 22
type input "black"
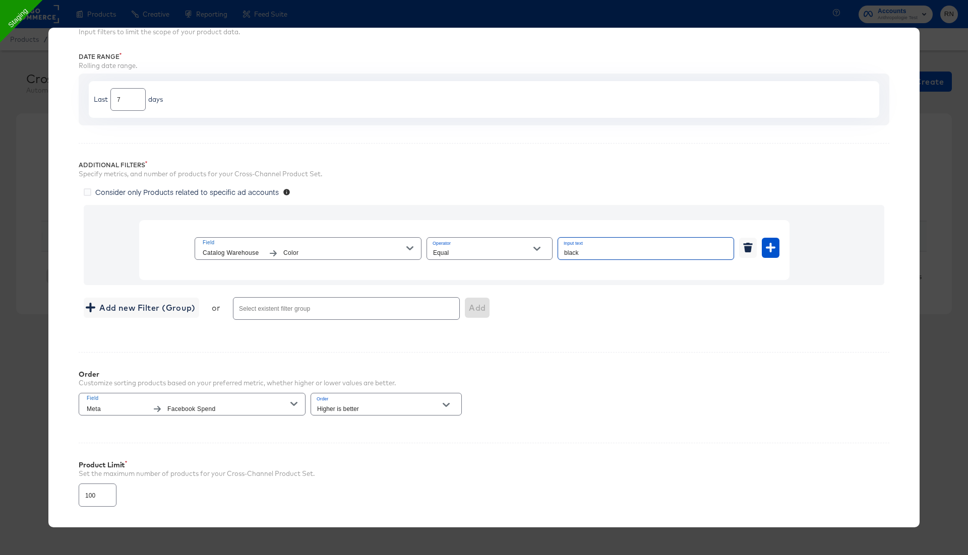
scroll to position [138, 0]
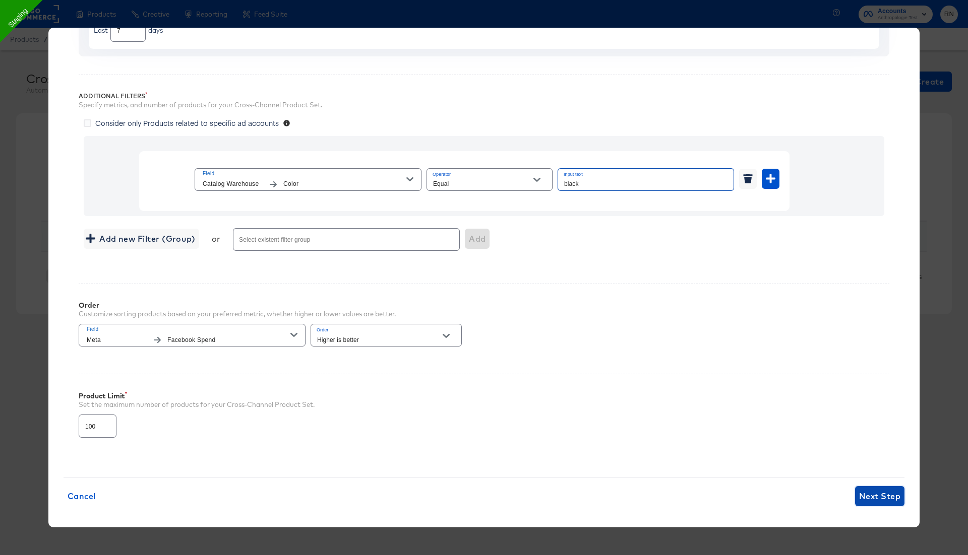
click at [875, 493] on span "Next Step" at bounding box center [879, 496] width 41 height 14
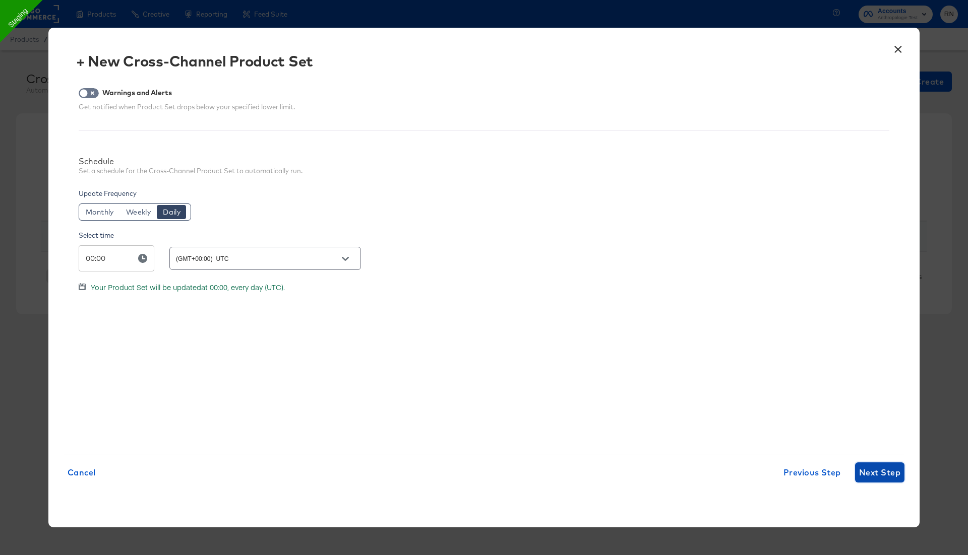
click at [873, 473] on span "Next Step" at bounding box center [879, 473] width 41 height 14
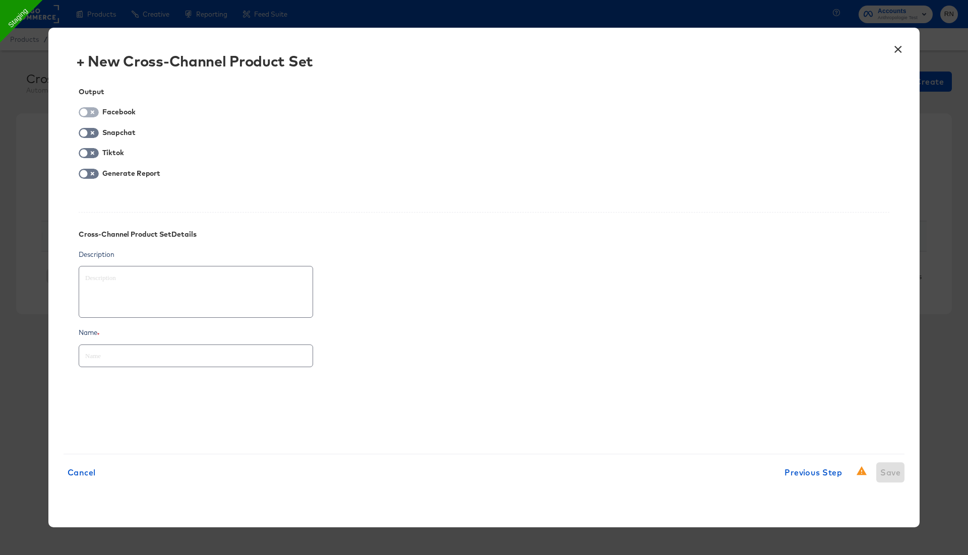
click at [90, 113] on input "checkbox" at bounding box center [84, 115] width 30 height 10
checkbox input "true"
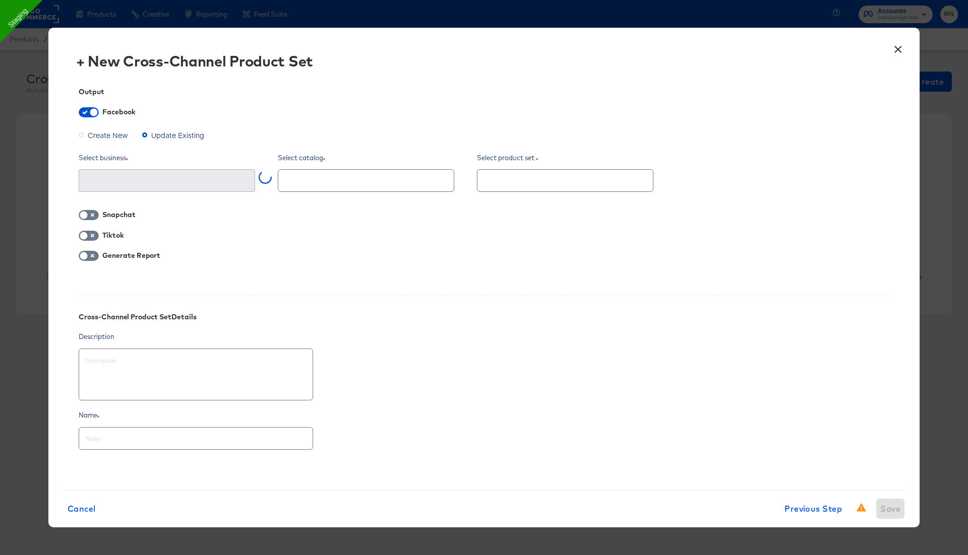
click at [102, 134] on span "Create New" at bounding box center [108, 135] width 40 height 10
click at [0, 0] on input "Create New" at bounding box center [0, 0] width 0 height 0
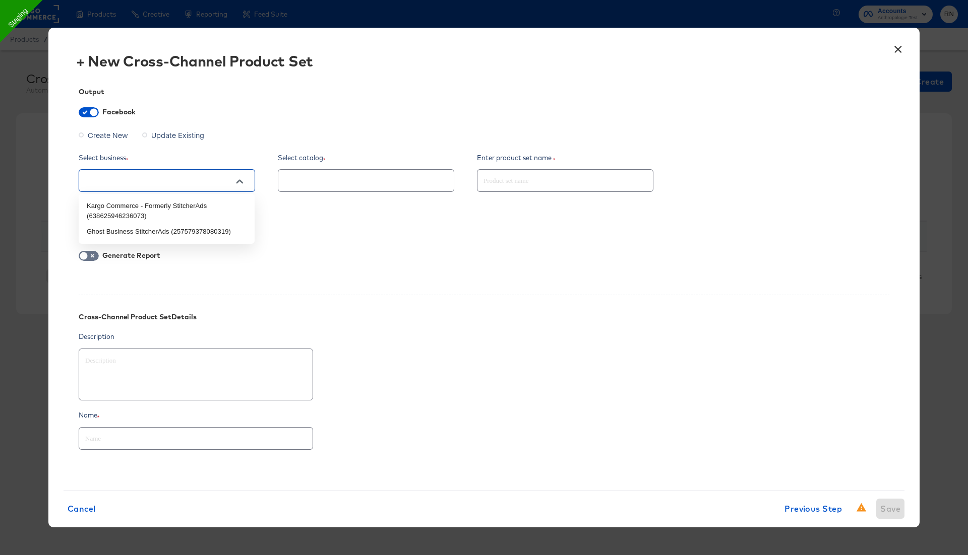
click at [138, 177] on input "text" at bounding box center [159, 181] width 152 height 12
click at [159, 177] on input "text" at bounding box center [159, 181] width 152 height 12
click at [156, 225] on li "Ghost Business StitcherAds (257579378080319)" at bounding box center [167, 232] width 176 height 16
type textarea "x"
type input "Ghost Business StitcherAds (257579378080319)"
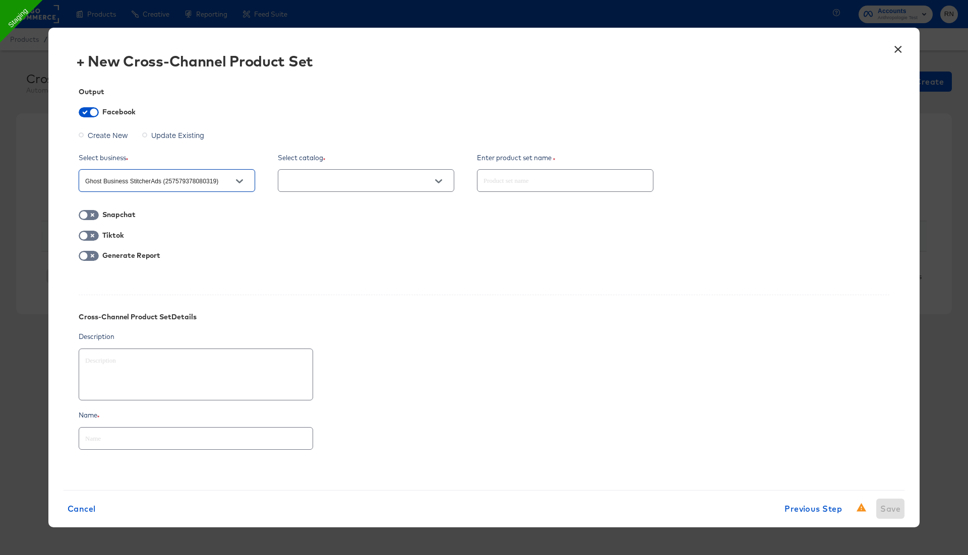
click at [336, 187] on div at bounding box center [366, 180] width 176 height 23
click at [350, 179] on input "text" at bounding box center [358, 181] width 152 height 12
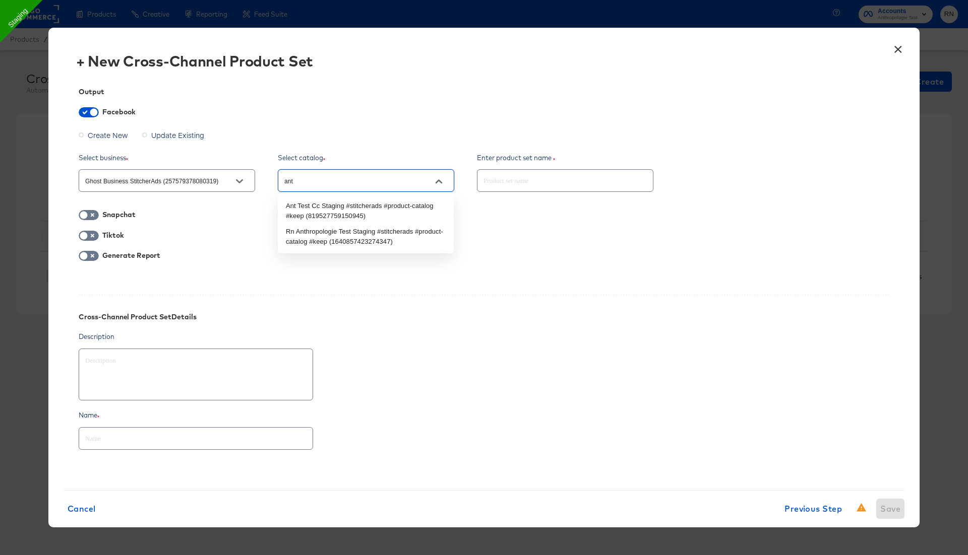
type input "anth"
click at [346, 206] on li "Rn Anthropologie Test Staging #stitcherads #product-catalog #keep (164085742327…" at bounding box center [366, 211] width 176 height 26
type textarea "x"
type input "Rn Anthropologie Test Staging #stitcherads #product-catalog #keep (164085742327…"
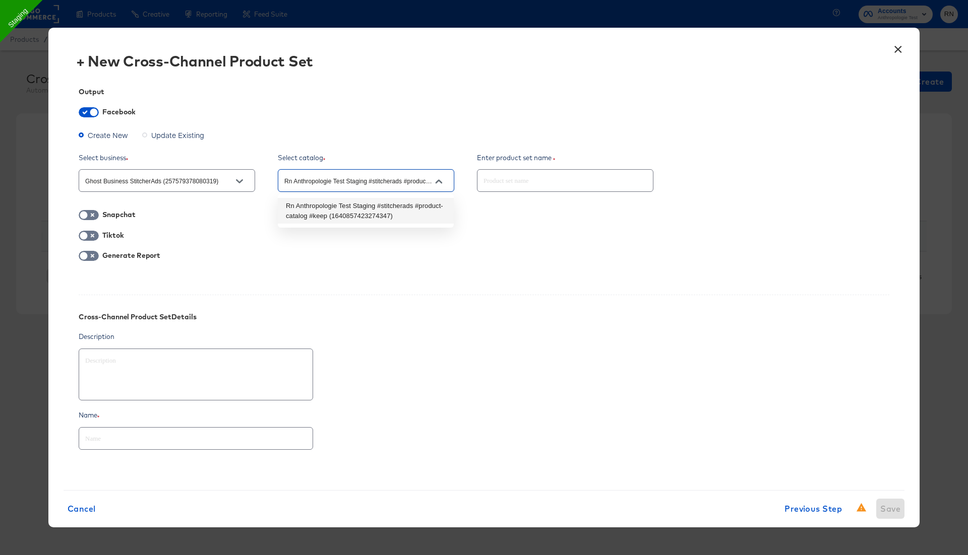
type textarea "x"
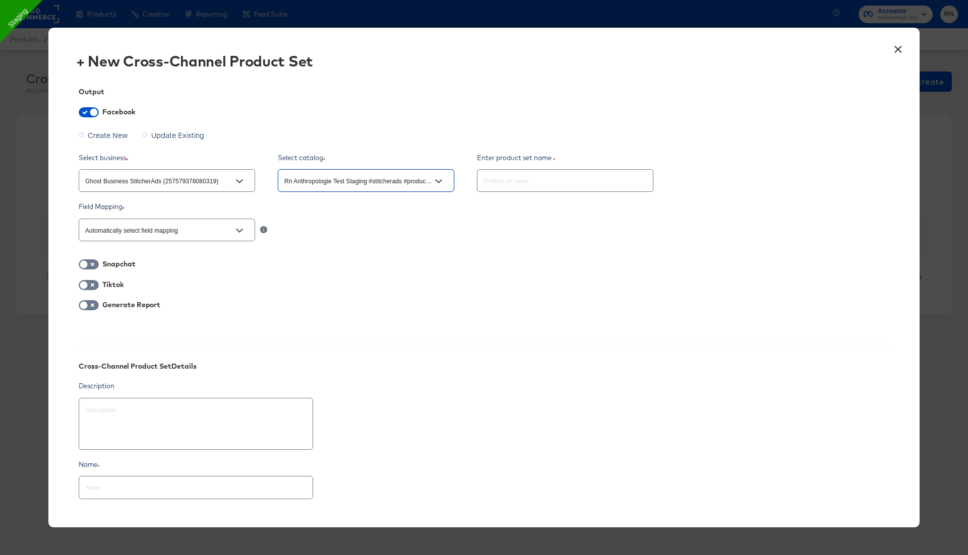
type input "Rn Anthropologie Test Staging #stitcherads #product-catalog #keep (164085742327…"
click at [531, 177] on input "text" at bounding box center [564, 177] width 175 height 22
type textarea "x"
type input "c"
type textarea "x"
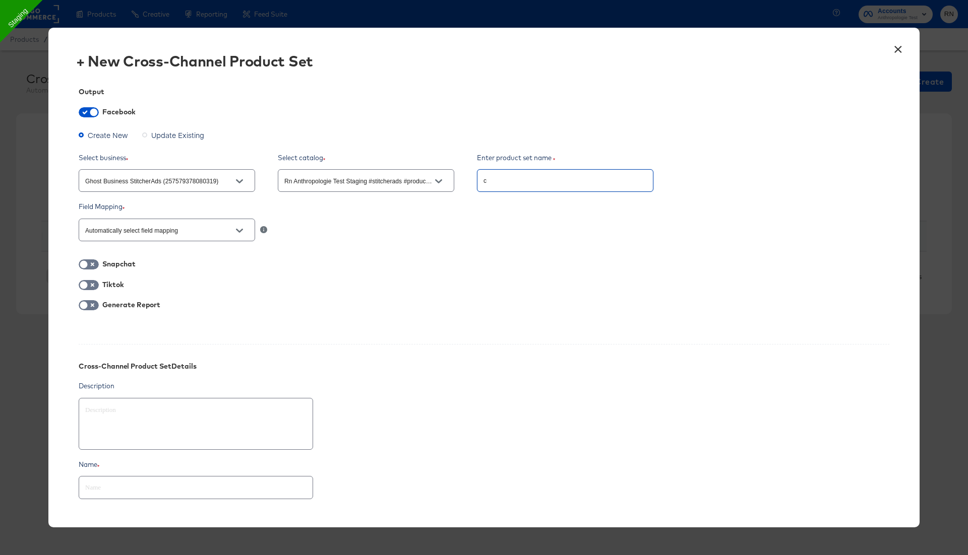
type input "cc"
type textarea "x"
type input "ccp"
type textarea "x"
type input "ccps"
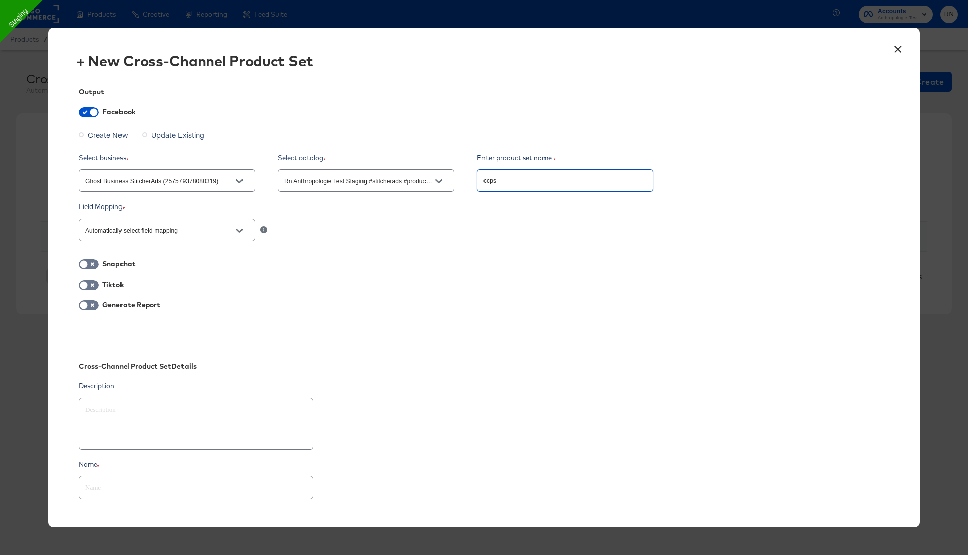
type textarea "x"
type input "ccps_"
type textarea "x"
type input "ccps_n"
type textarea "x"
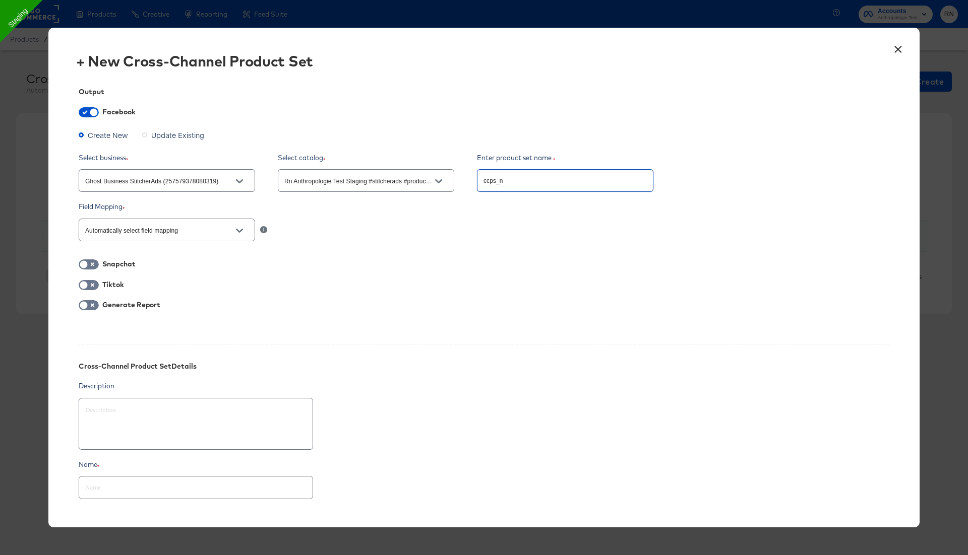
type input "ccps_no"
type textarea "x"
type input "ccps_non"
type textarea "x"
type input "ccps_nong"
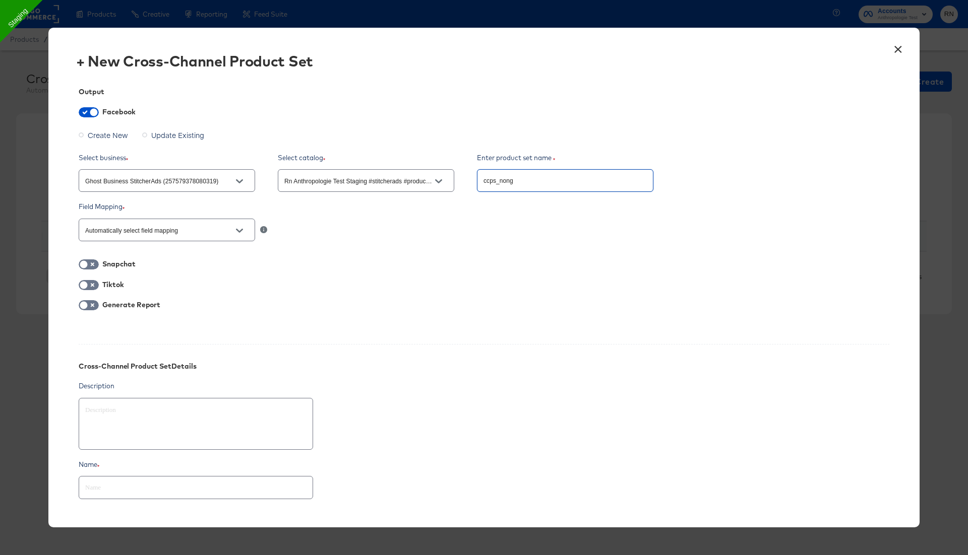
type textarea "x"
type input "ccps_nonga"
type textarea "x"
type input "ccps_nonga_"
type textarea "x"
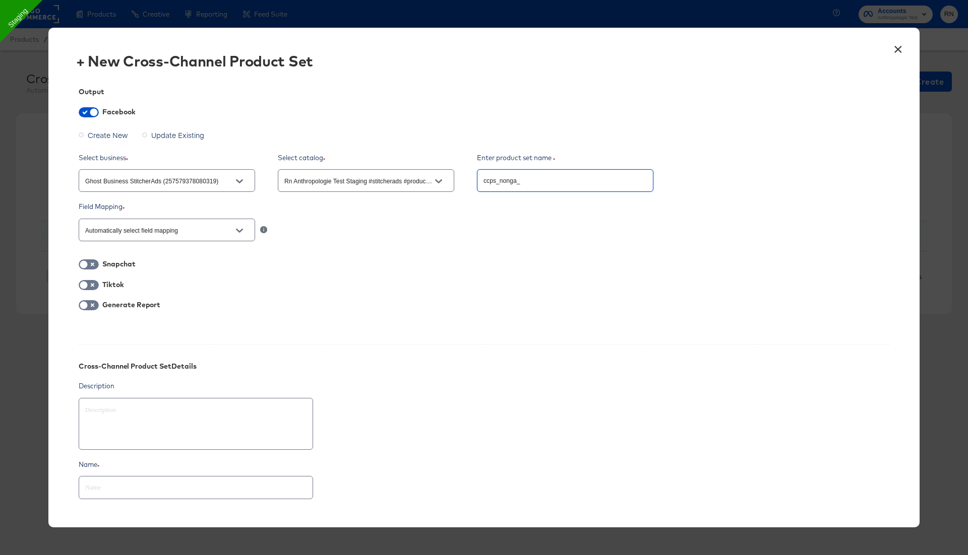
type input "ccps_nonga_t"
type textarea "x"
type input "ccps_nonga_te"
type textarea "x"
type input "ccps_nonga_tes"
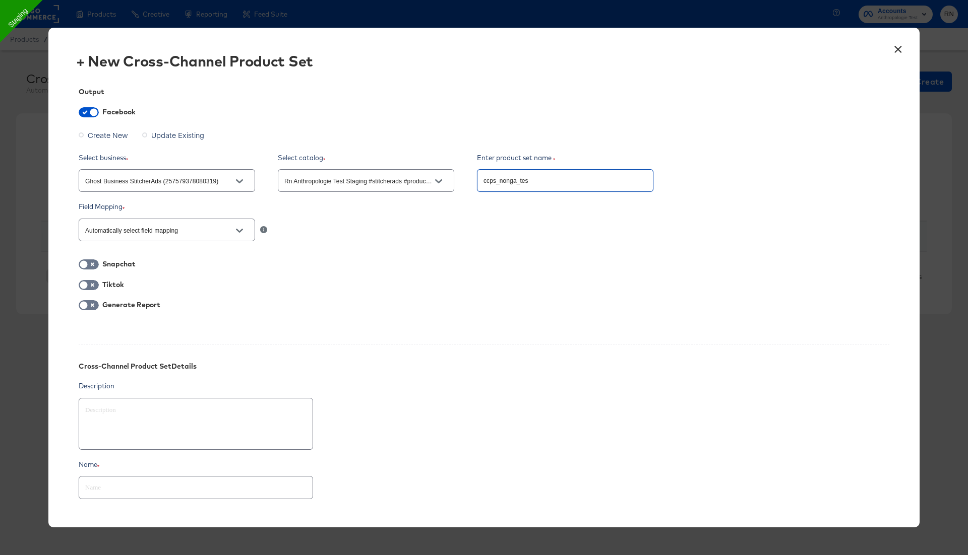
type textarea "x"
type input "ccps_nonga_test"
click at [229, 486] on input "text" at bounding box center [195, 484] width 233 height 22
paste input "ccps_nonga_test"
type textarea "x"
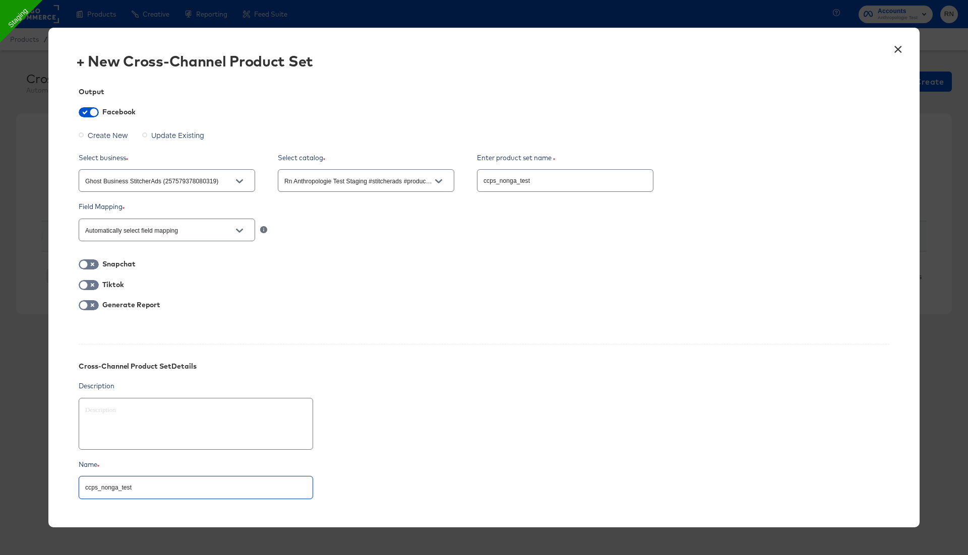
scroll to position [63, 0]
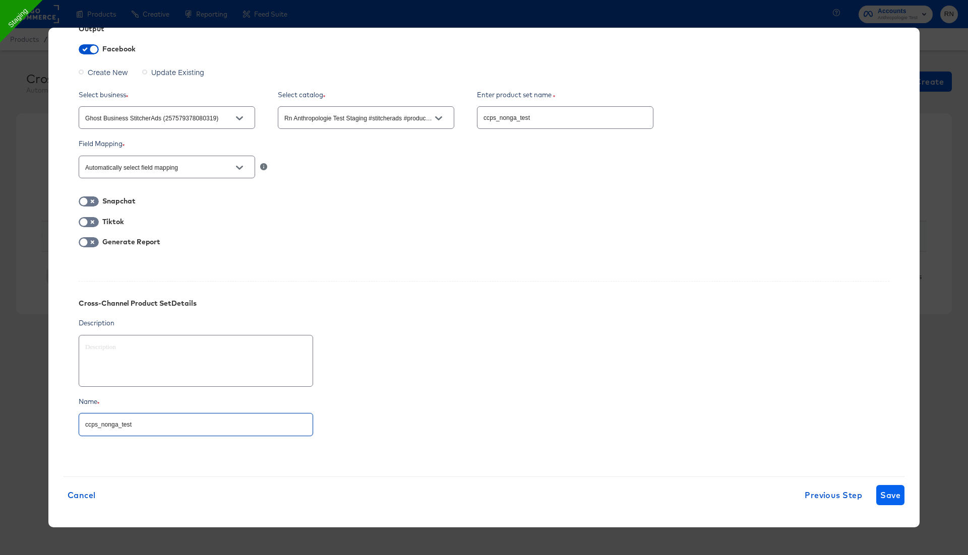
type input "ccps_nonga_test"
click at [886, 496] on span "Save" at bounding box center [890, 495] width 20 height 14
type textarea "x"
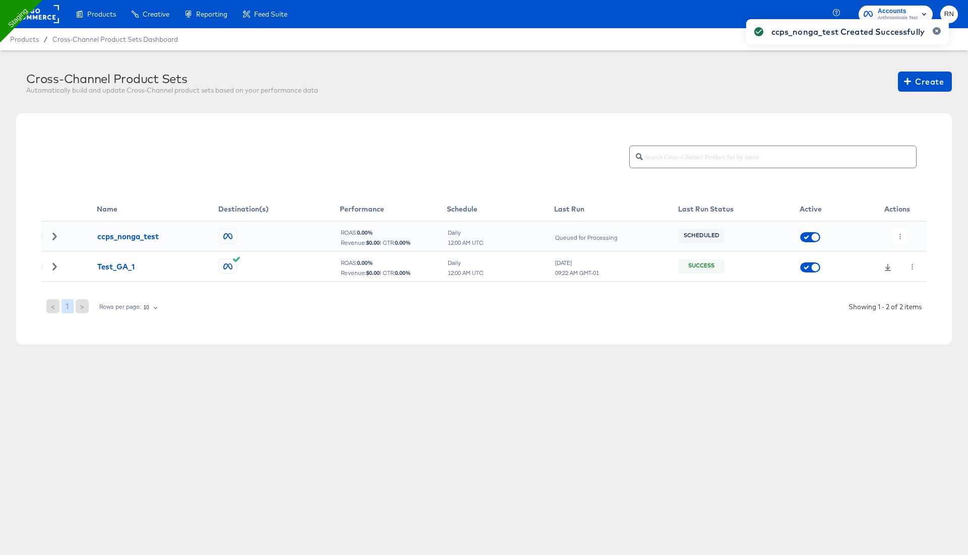
click at [899, 237] on div "ccps_nonga_test Created Successfully" at bounding box center [847, 259] width 223 height 501
click at [899, 237] on icon "button" at bounding box center [900, 237] width 6 height 6
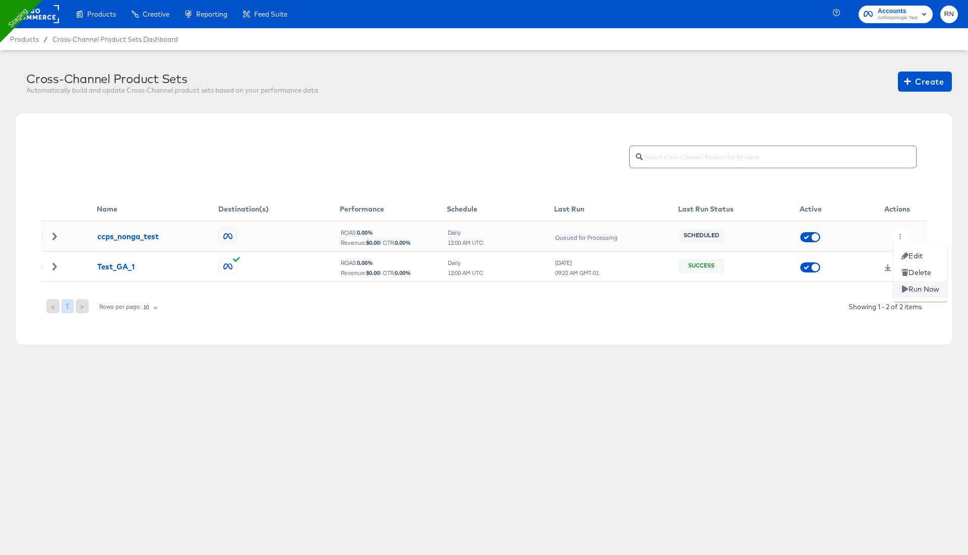
click at [908, 286] on icon at bounding box center [904, 289] width 7 height 7
click at [905, 236] on button "button" at bounding box center [900, 236] width 14 height 16
click at [908, 257] on icon at bounding box center [904, 256] width 7 height 7
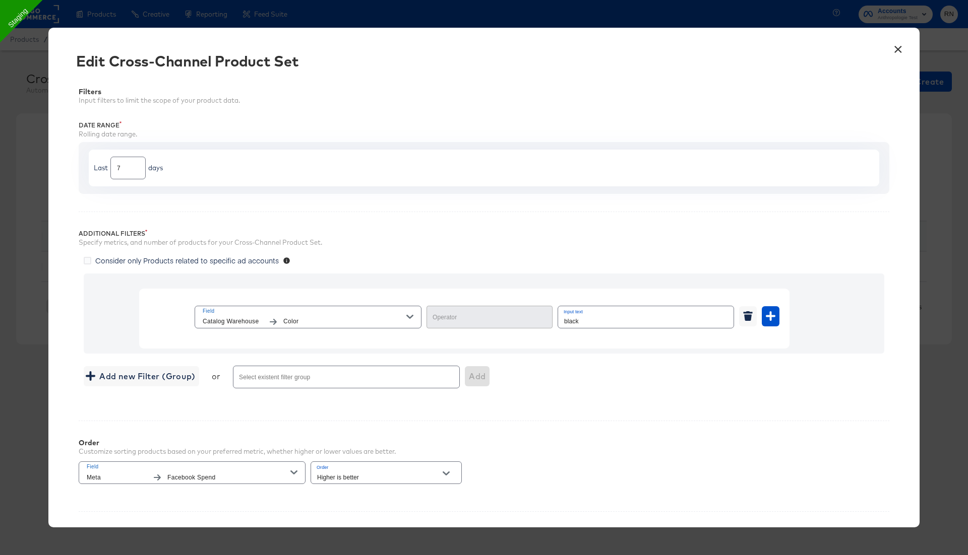
type input "Equal"
click at [535, 314] on icon "Open" at bounding box center [536, 317] width 7 height 7
click at [371, 309] on span "Field" at bounding box center [305, 311] width 204 height 9
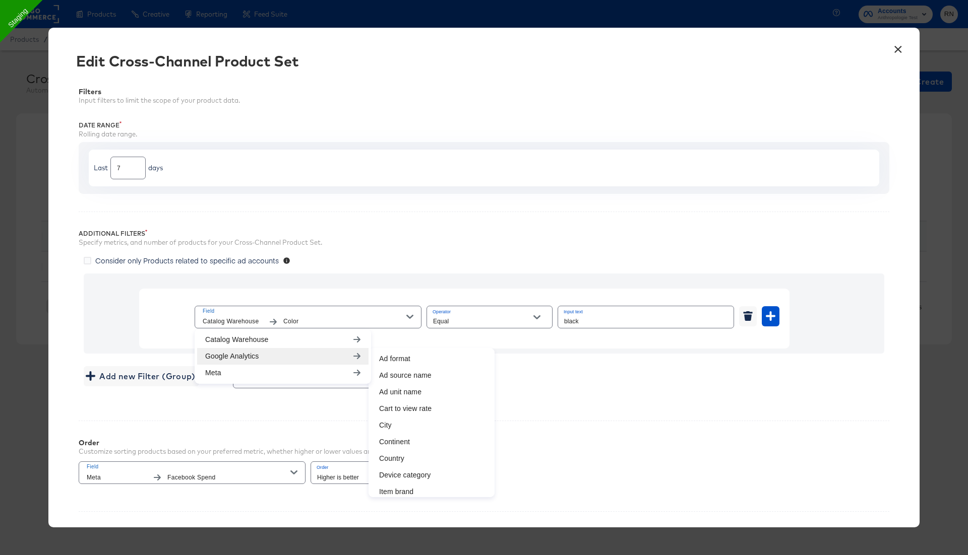
click at [897, 47] on button "×" at bounding box center [898, 47] width 18 height 18
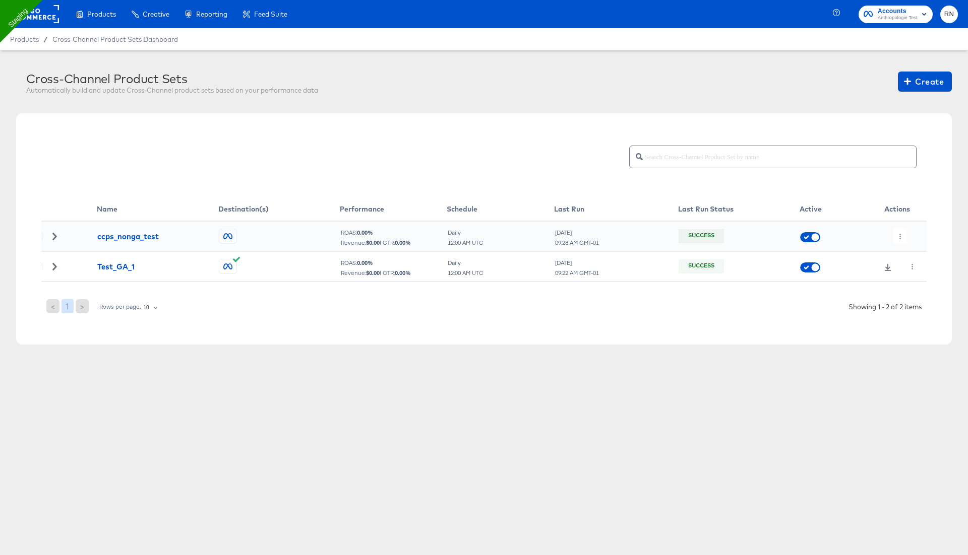
click at [54, 263] on icon at bounding box center [54, 266] width 7 height 7
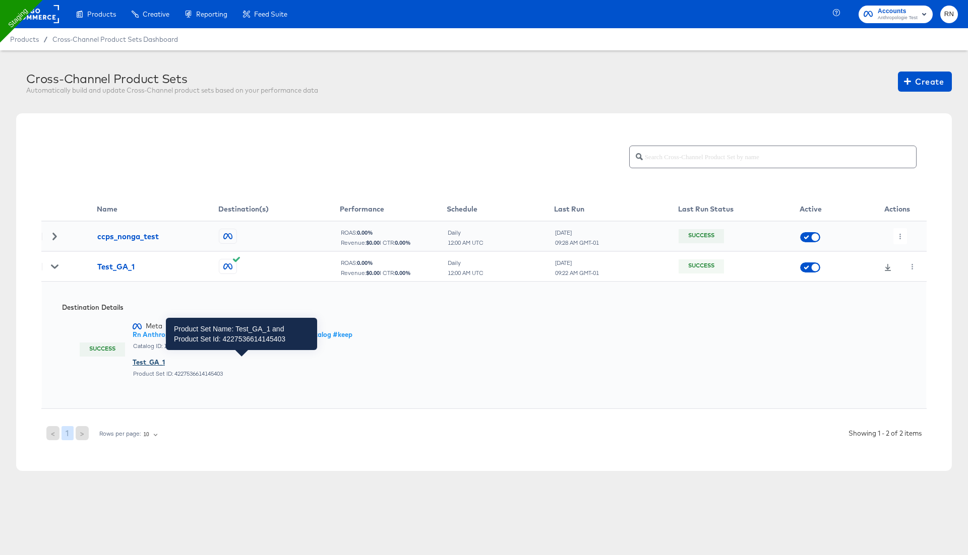
click at [152, 362] on div "Test_GA_1" at bounding box center [243, 363] width 220 height 10
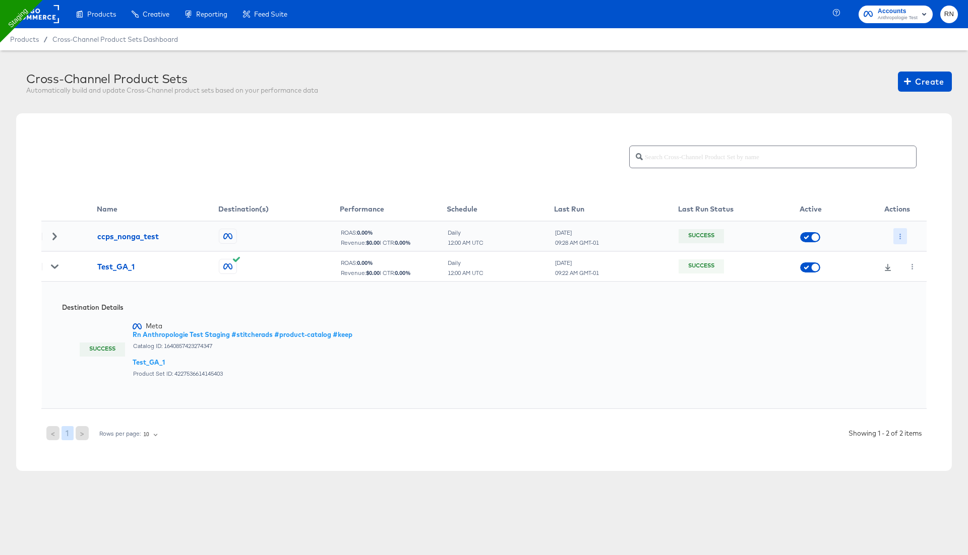
click at [901, 231] on button "button" at bounding box center [900, 236] width 14 height 16
click at [909, 254] on li "Edit" at bounding box center [920, 256] width 54 height 17
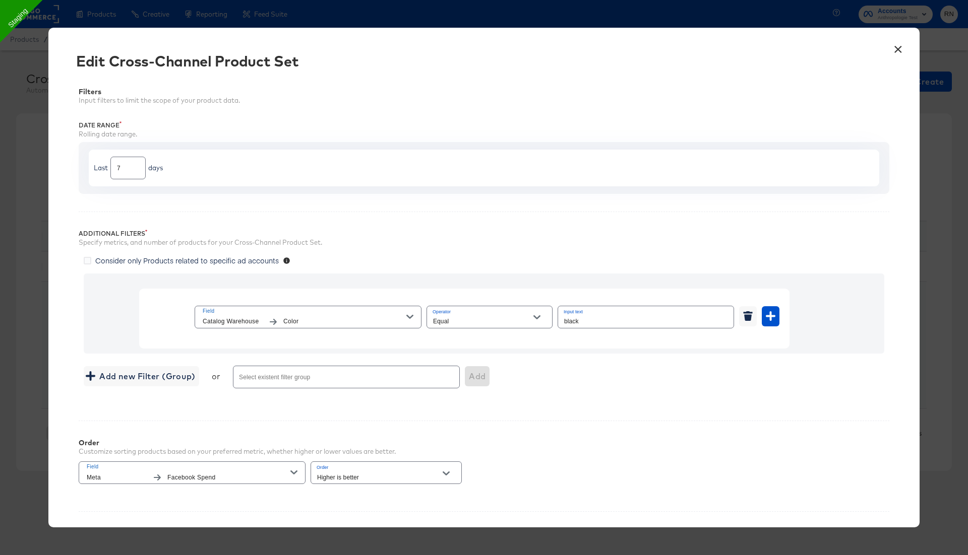
click at [505, 313] on div "Equal" at bounding box center [489, 317] width 126 height 23
click at [508, 322] on input "Equal" at bounding box center [481, 322] width 101 height 12
click at [491, 372] on li "Contains" at bounding box center [489, 373] width 126 height 16
type input "Contains"
click at [584, 318] on input "black" at bounding box center [645, 317] width 175 height 22
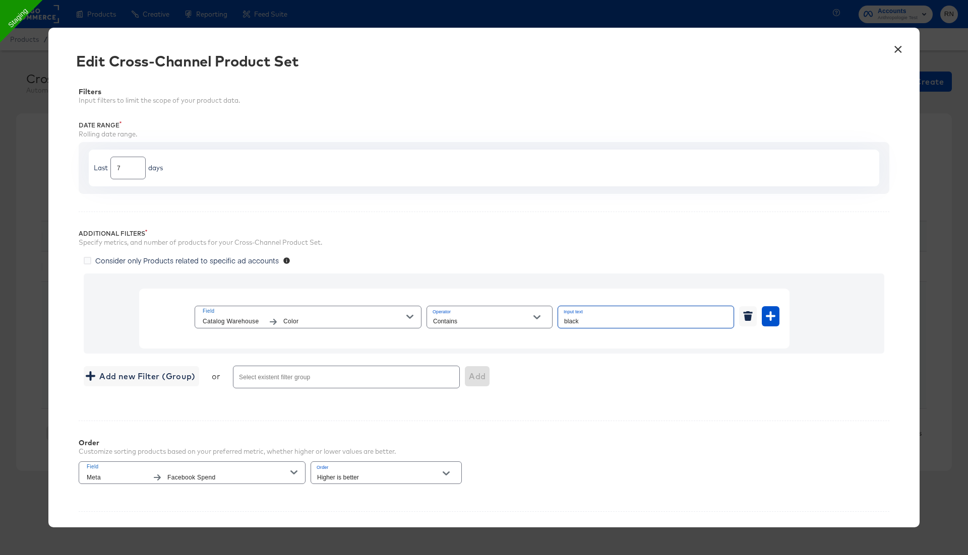
paste input "Blue"
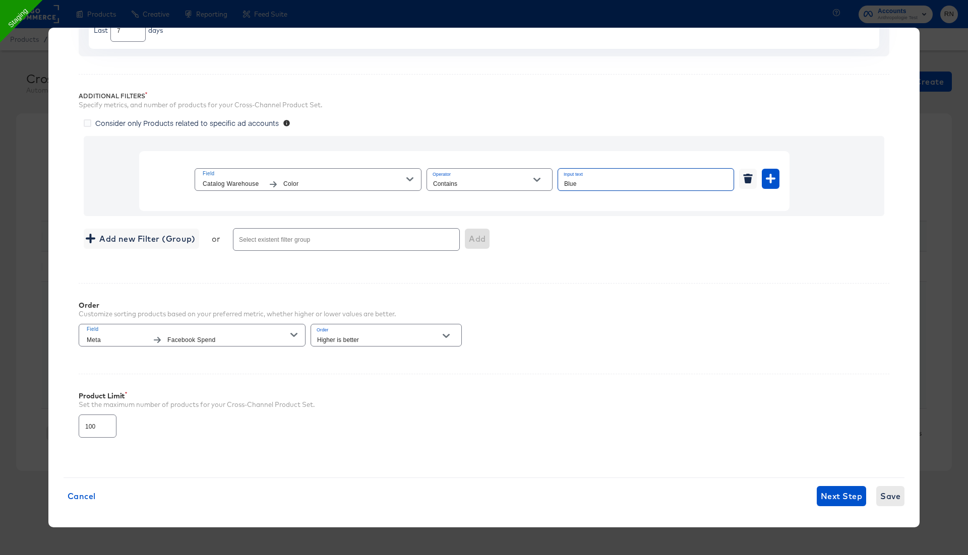
type input "Blue"
click at [880, 502] on button "Save" at bounding box center [890, 496] width 28 height 20
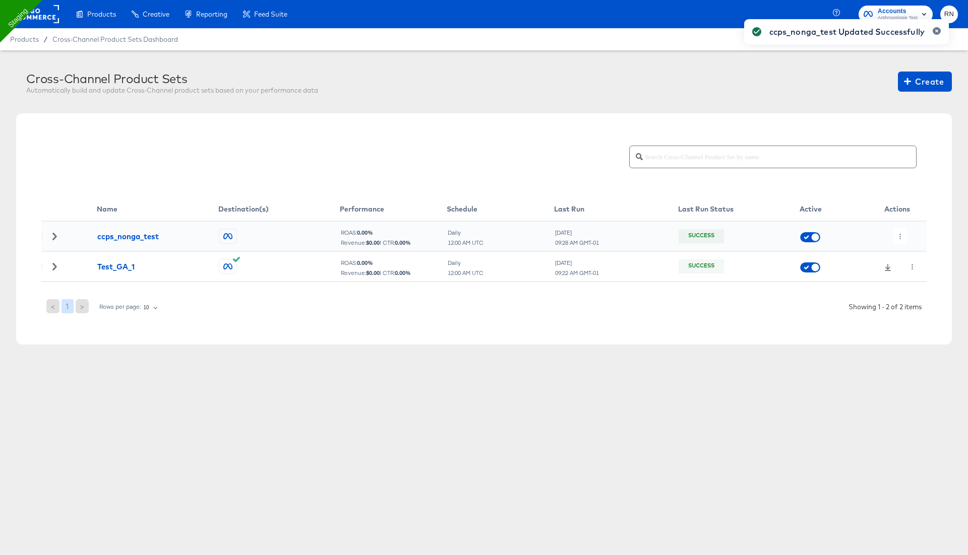
click at [900, 240] on div "ccps_nonga_test Updated Successfully" at bounding box center [846, 259] width 225 height 501
click at [900, 234] on div "ccps_nonga_test Updated Successfully" at bounding box center [846, 259] width 225 height 501
click at [905, 246] on td at bounding box center [896, 236] width 59 height 30
click at [901, 229] on button "button" at bounding box center [900, 236] width 14 height 16
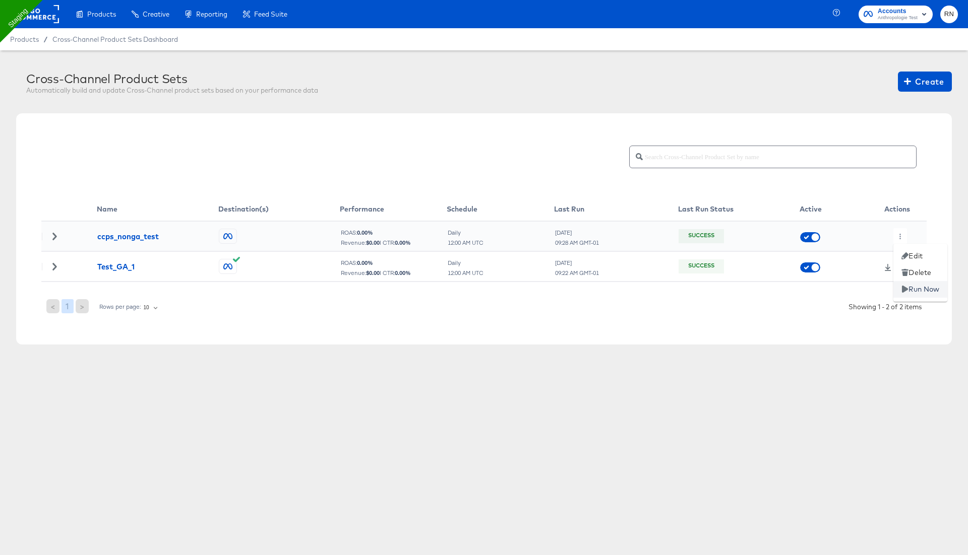
click at [916, 287] on li "Run Now" at bounding box center [920, 289] width 54 height 17
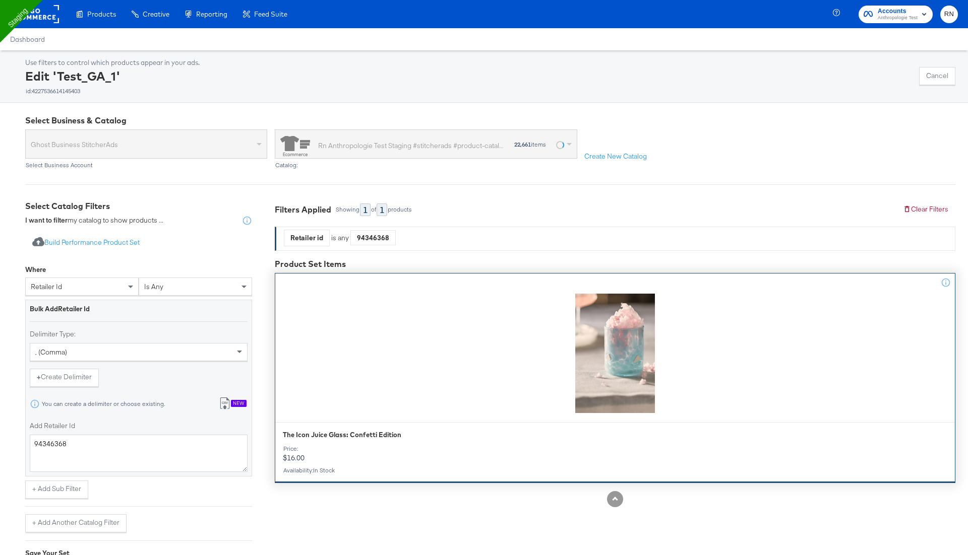
click at [532, 358] on div at bounding box center [614, 353] width 679 height 123
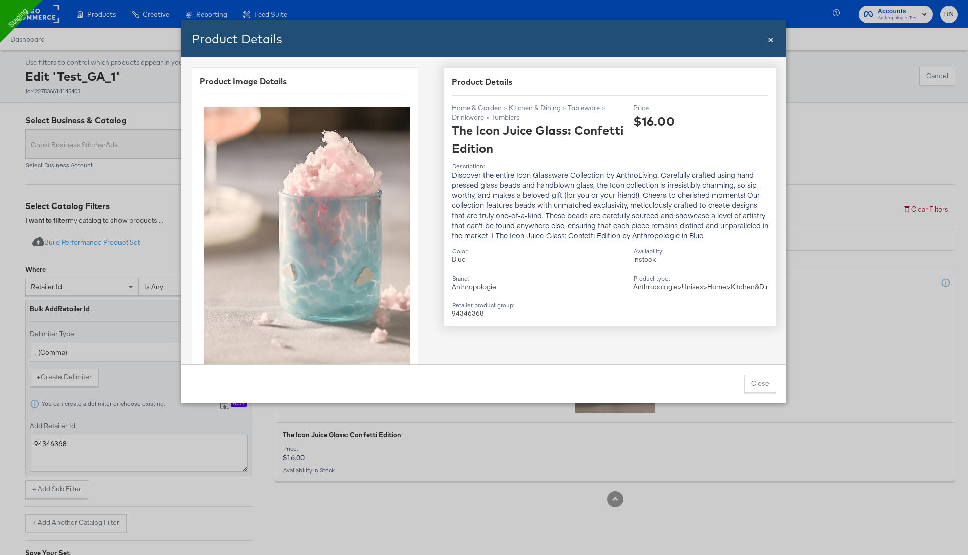
click at [458, 261] on div "Blue" at bounding box center [539, 260] width 174 height 10
copy div "Blue"
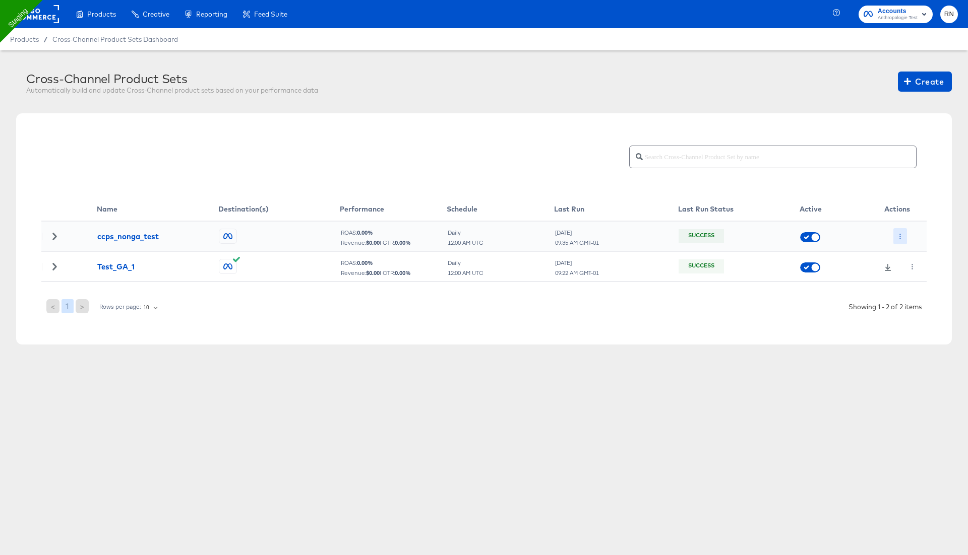
click at [899, 236] on icon "button" at bounding box center [900, 237] width 6 height 6
click at [912, 256] on li "Edit" at bounding box center [920, 256] width 54 height 17
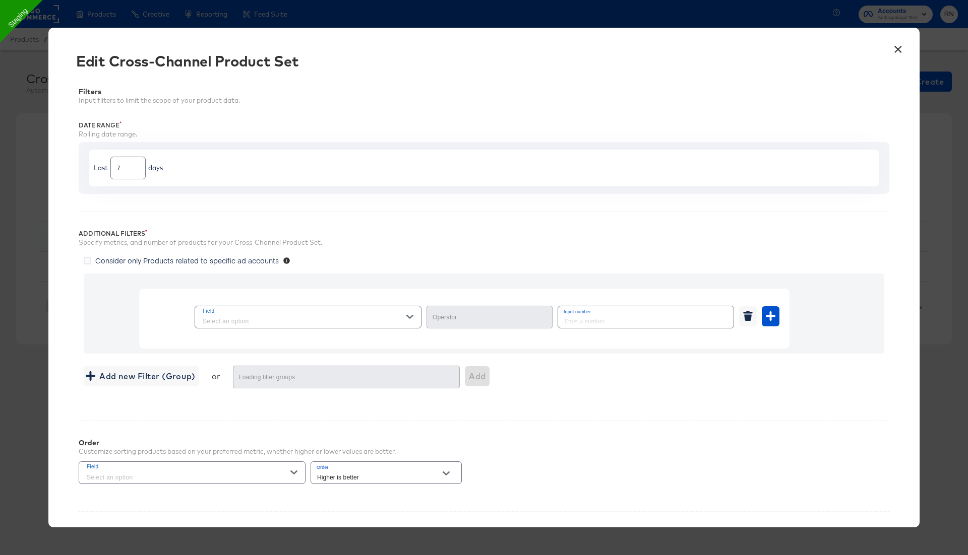
type input "Contains"
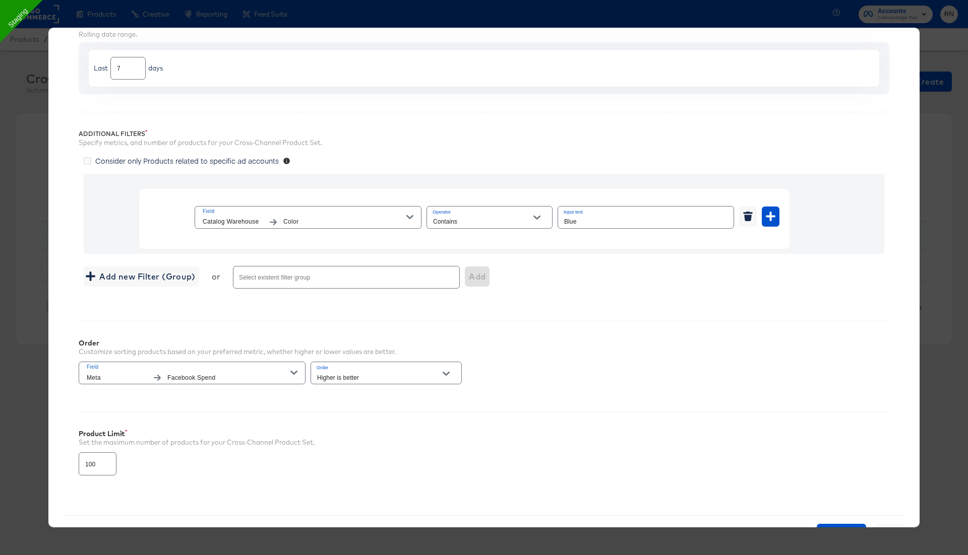
scroll to position [138, 0]
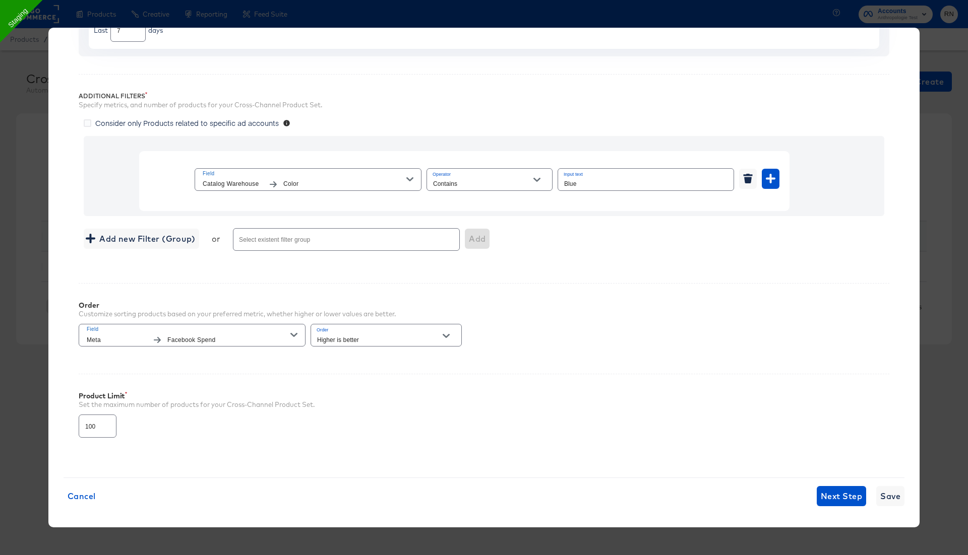
click at [410, 178] on icon "button" at bounding box center [409, 179] width 7 height 7
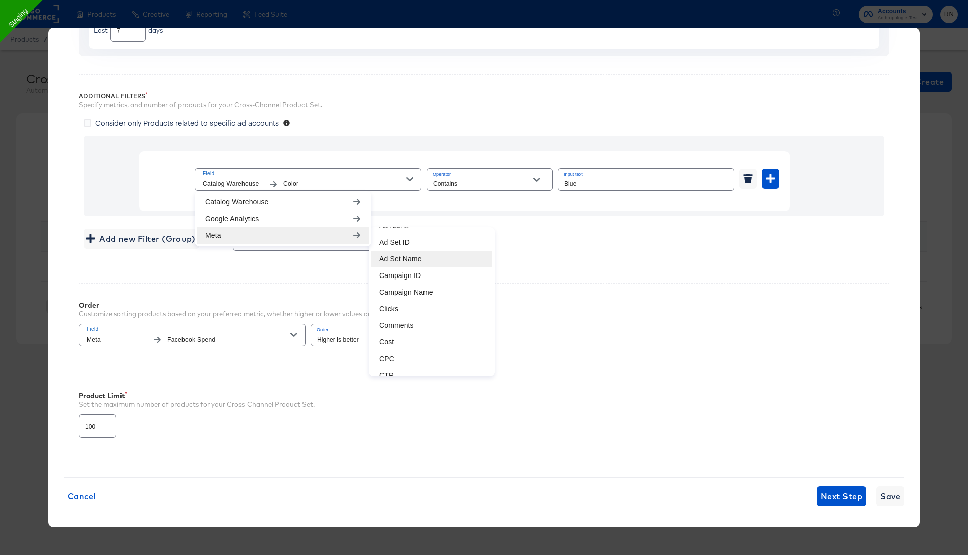
scroll to position [69, 0]
click at [403, 301] on li "Clicks" at bounding box center [431, 302] width 121 height 17
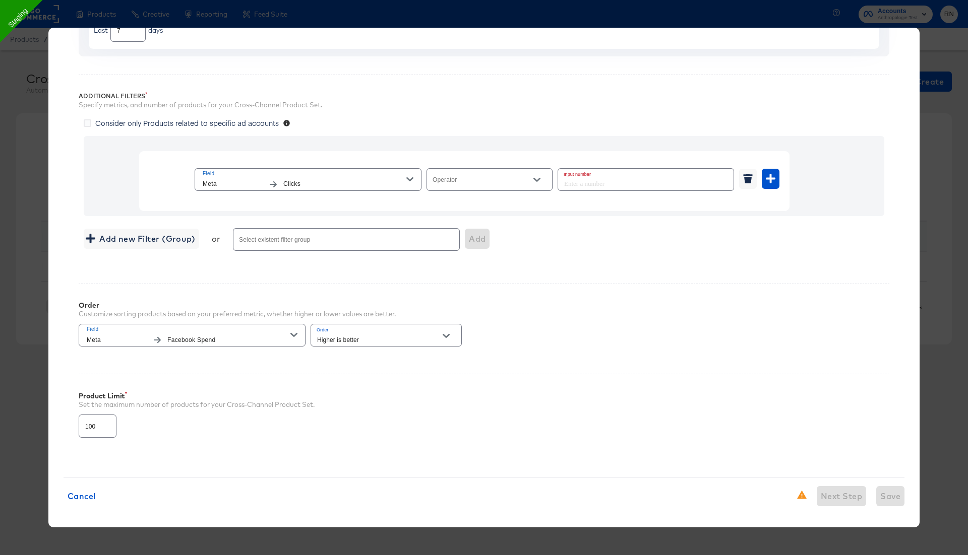
click at [462, 181] on input "Operator" at bounding box center [481, 184] width 101 height 12
click at [488, 266] on li "Greater Than or Equal" at bounding box center [489, 267] width 126 height 16
type input "Greater Than or Equal"
click at [575, 182] on input "number" at bounding box center [642, 180] width 169 height 22
type input "5"
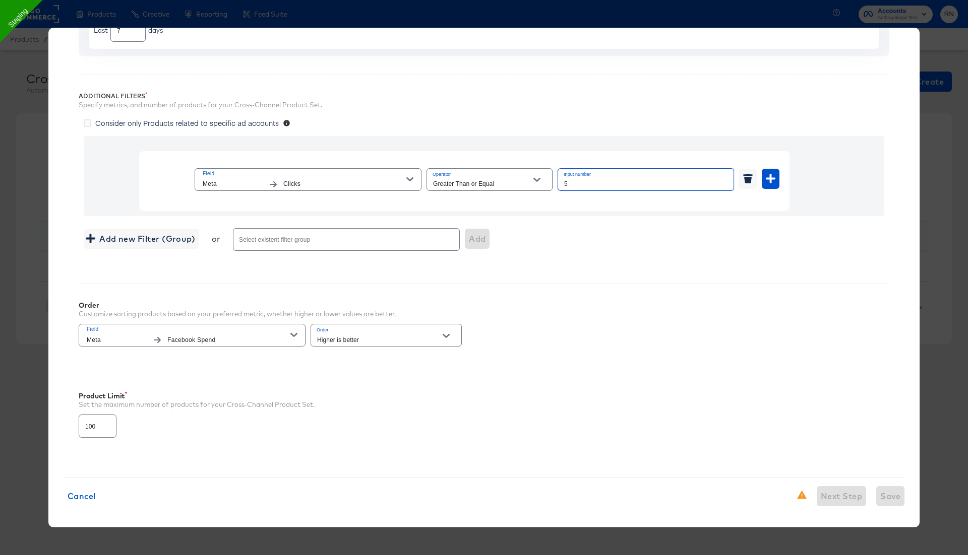
click at [252, 119] on span "Consider only Products related to specific ad accounts" at bounding box center [186, 123] width 183 height 10
click at [0, 0] on input "Consider only Products related to specific ad accounts" at bounding box center [0, 0] width 0 height 0
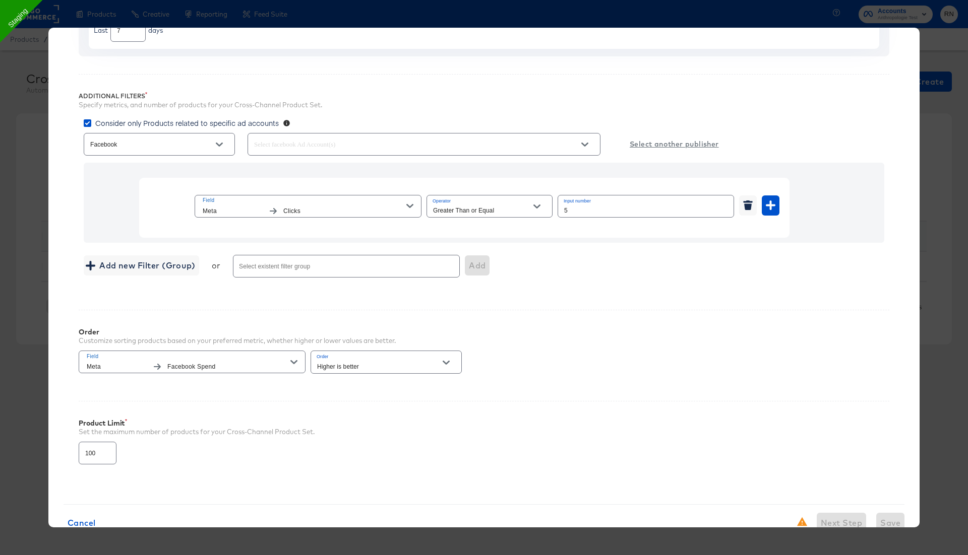
click at [338, 145] on input "text" at bounding box center [409, 145] width 315 height 12
click at [341, 183] on li "Anthropologie" at bounding box center [423, 189] width 352 height 20
click at [901, 516] on button "Save" at bounding box center [890, 523] width 28 height 20
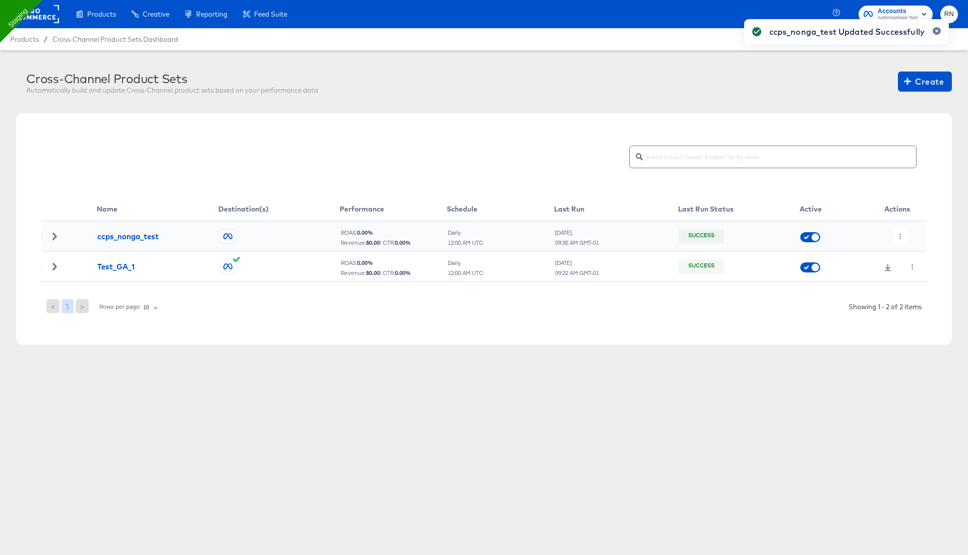
click at [906, 237] on div "ccps_nonga_test Updated Successfully" at bounding box center [846, 259] width 225 height 501
click at [900, 235] on icon "button" at bounding box center [900, 237] width 6 height 6
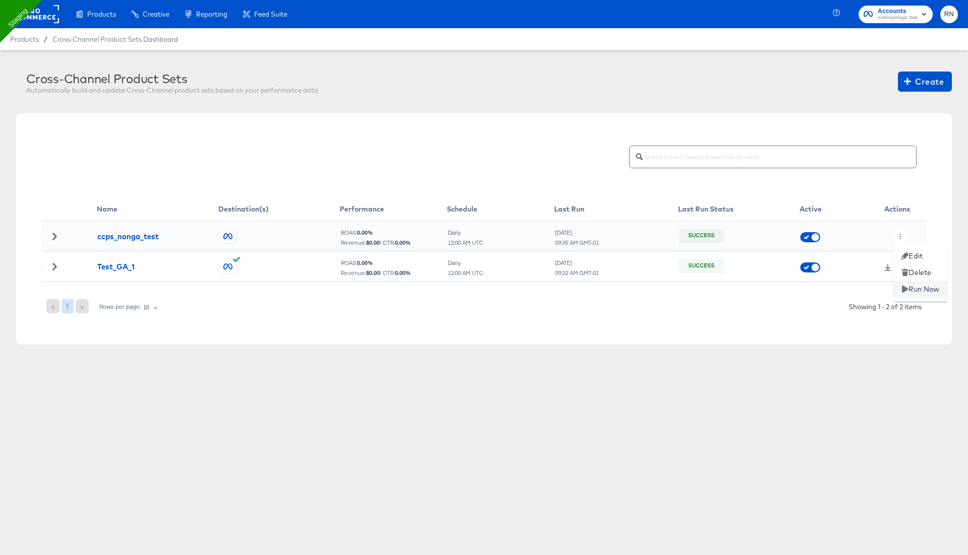
click at [913, 290] on li "Run Now" at bounding box center [920, 289] width 54 height 17
click at [903, 237] on button "button" at bounding box center [900, 236] width 14 height 16
click at [915, 255] on li "Edit" at bounding box center [920, 256] width 54 height 17
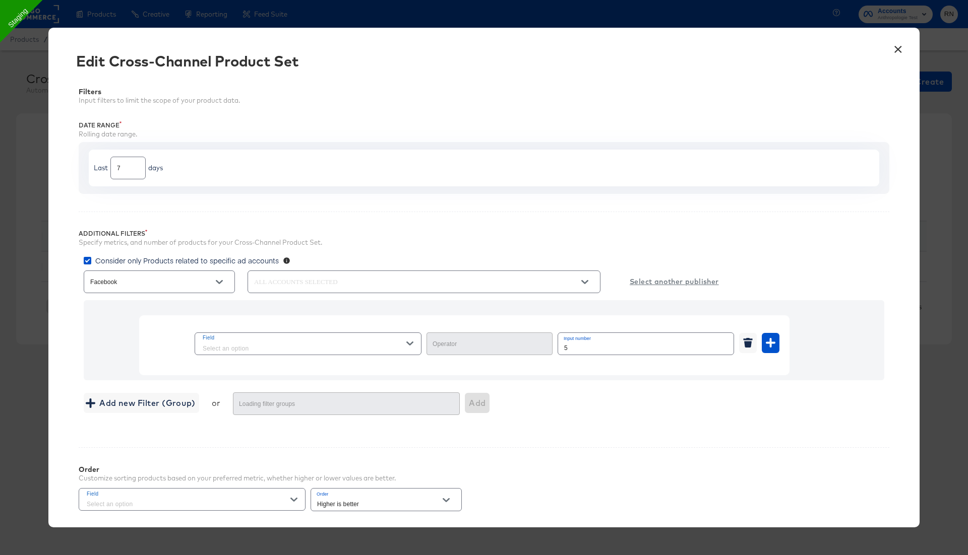
type input "Greater Than or Equal"
drag, startPoint x: 558, startPoint y: 346, endPoint x: 532, endPoint y: 346, distance: 26.2
click at [532, 346] on div "Field Meta Clicks Operator Greater Than or Equal Input number 5" at bounding box center [487, 344] width 585 height 27
paste input "number"
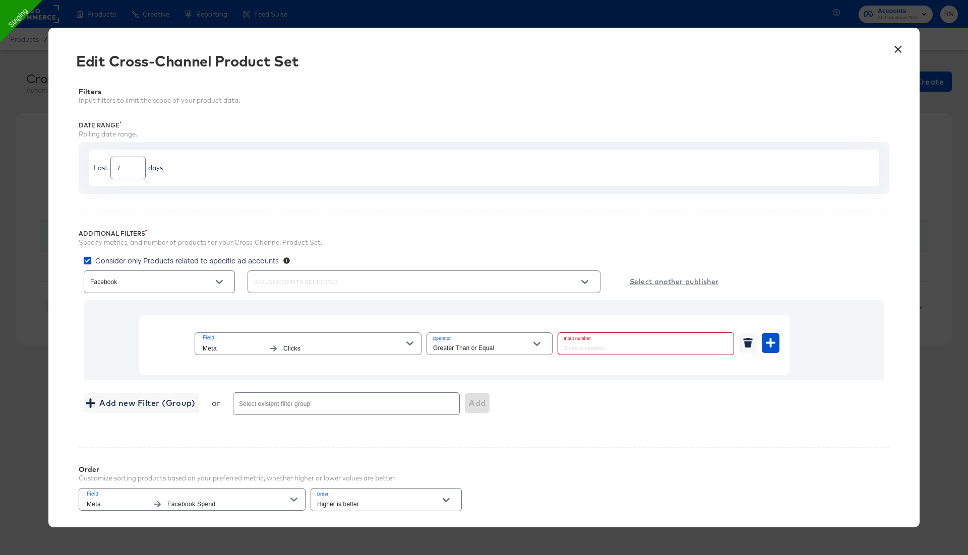
paste input "number"
click at [329, 345] on span "Clicks" at bounding box center [344, 349] width 123 height 11
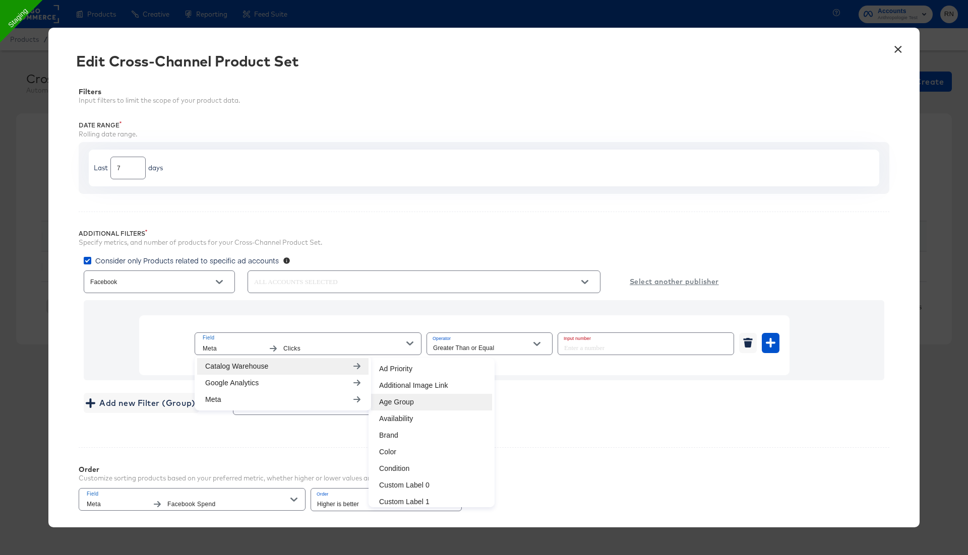
click at [412, 402] on li "Age Group" at bounding box center [431, 402] width 121 height 17
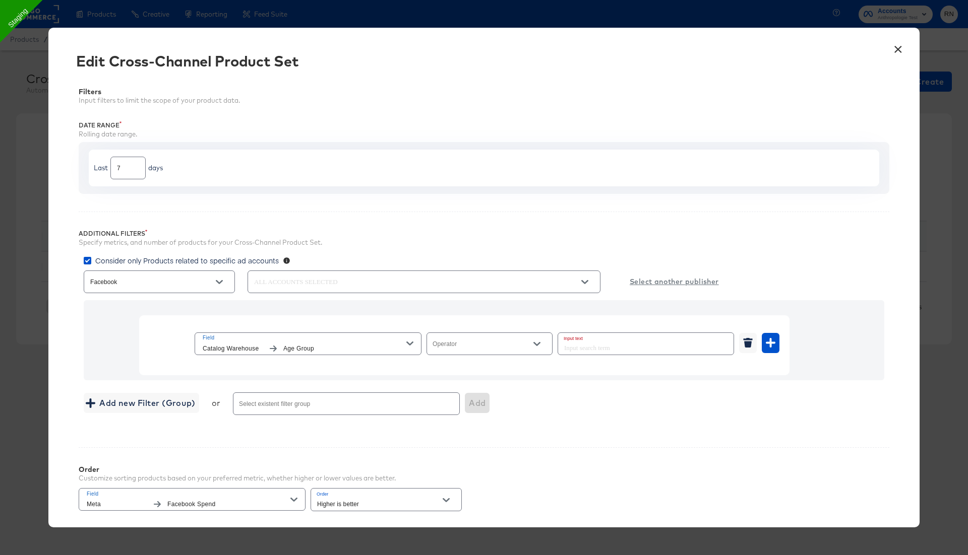
click at [491, 347] on input "Operator" at bounding box center [481, 349] width 101 height 12
click at [484, 370] on li "Equal" at bounding box center [489, 368] width 126 height 16
type input "Equal"
click at [579, 342] on input "text" at bounding box center [645, 344] width 175 height 22
paste input "adult"
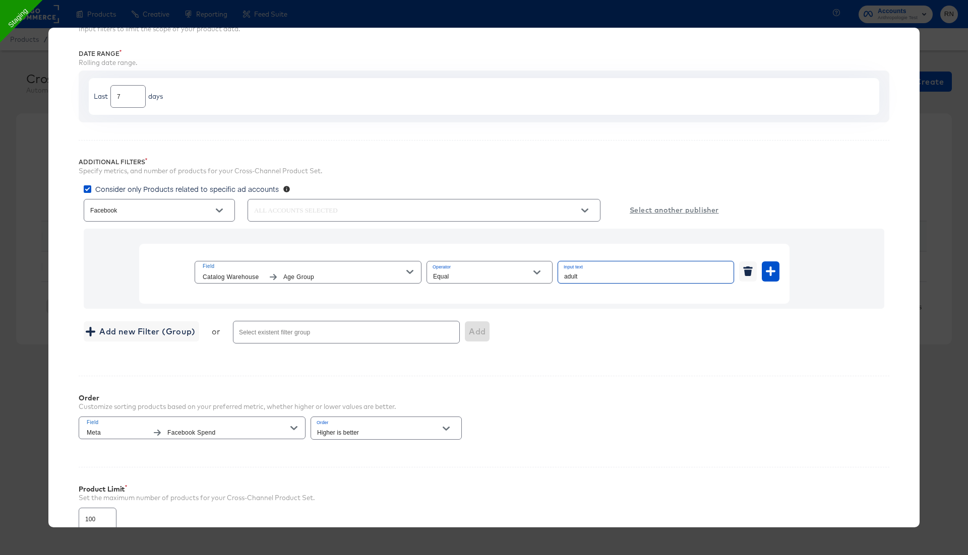
scroll to position [164, 0]
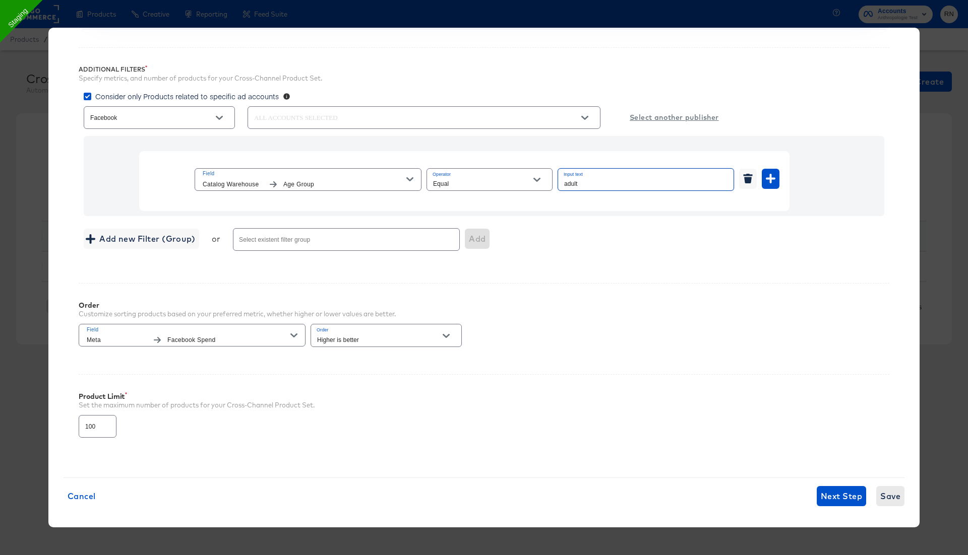
type input "adult"
click at [883, 494] on span "Save" at bounding box center [890, 496] width 20 height 14
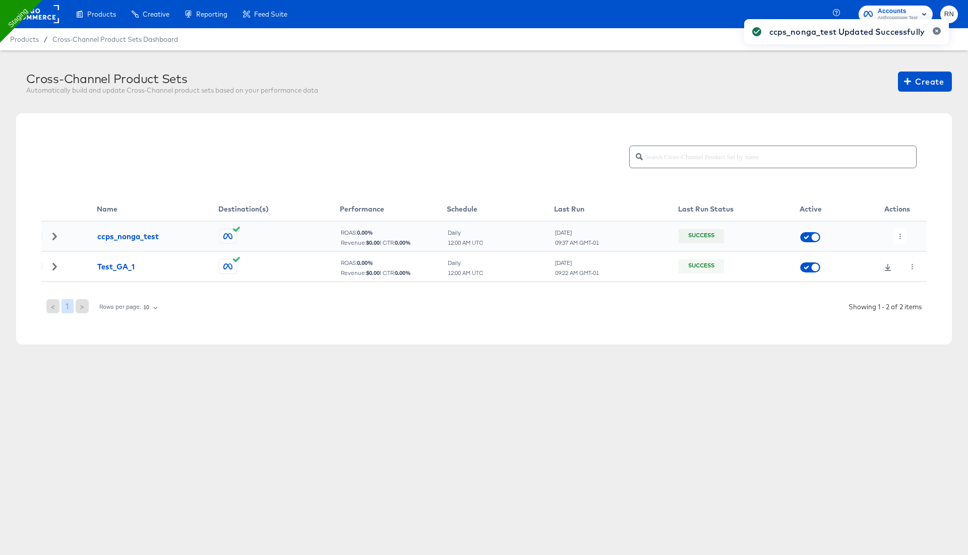
click at [900, 234] on div "ccps_nonga_test Updated Successfully" at bounding box center [846, 259] width 225 height 501
click at [900, 234] on icon "button" at bounding box center [900, 237] width 2 height 6
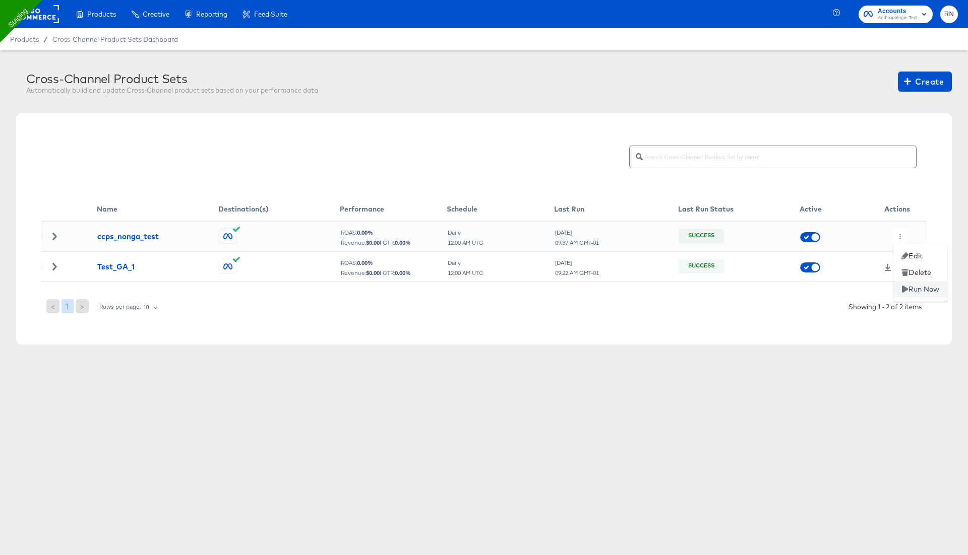
click at [916, 289] on li "Run Now" at bounding box center [920, 289] width 54 height 17
click at [899, 234] on icon "button" at bounding box center [900, 237] width 6 height 6
click at [904, 254] on icon at bounding box center [904, 256] width 7 height 7
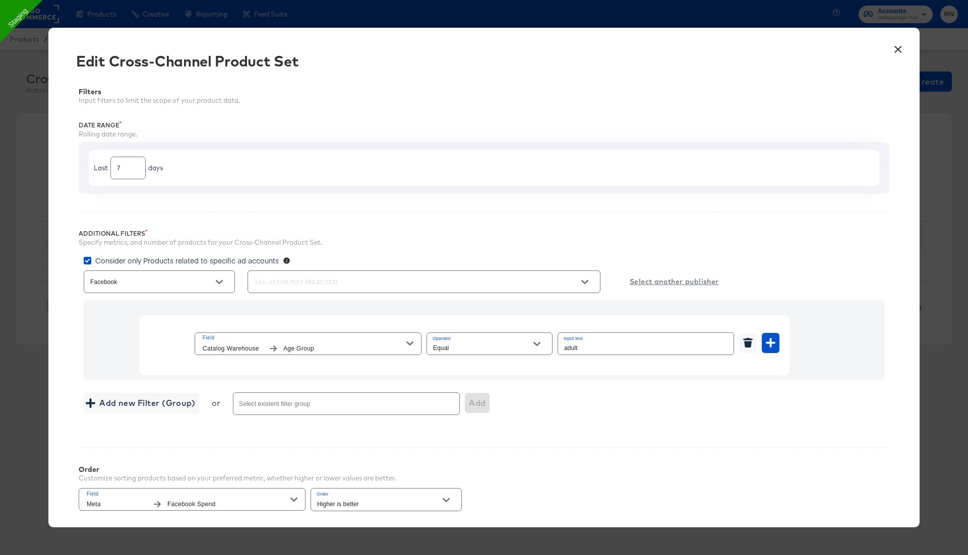
click at [253, 260] on span "Consider only Products related to specific ad accounts" at bounding box center [186, 261] width 183 height 10
click at [0, 0] on input "Consider only Products related to specific ad accounts" at bounding box center [0, 0] width 0 height 0
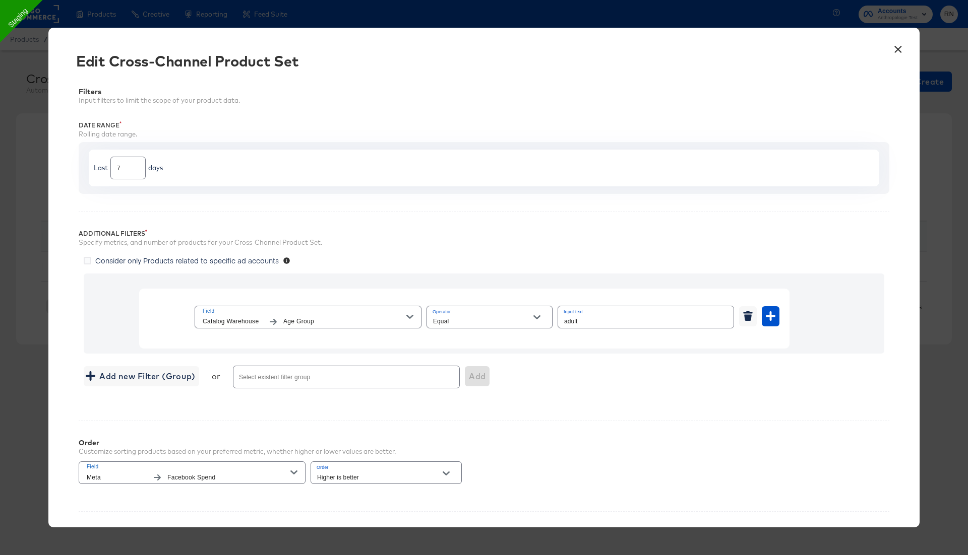
click at [464, 318] on input "Equal" at bounding box center [481, 322] width 101 height 12
click at [468, 375] on li "Contains" at bounding box center [489, 373] width 126 height 16
type input "Contains"
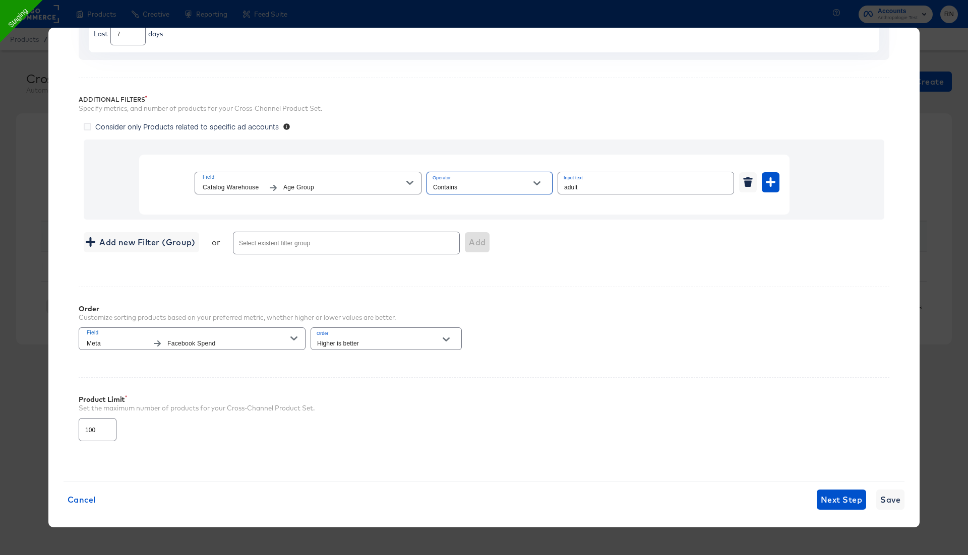
scroll to position [138, 0]
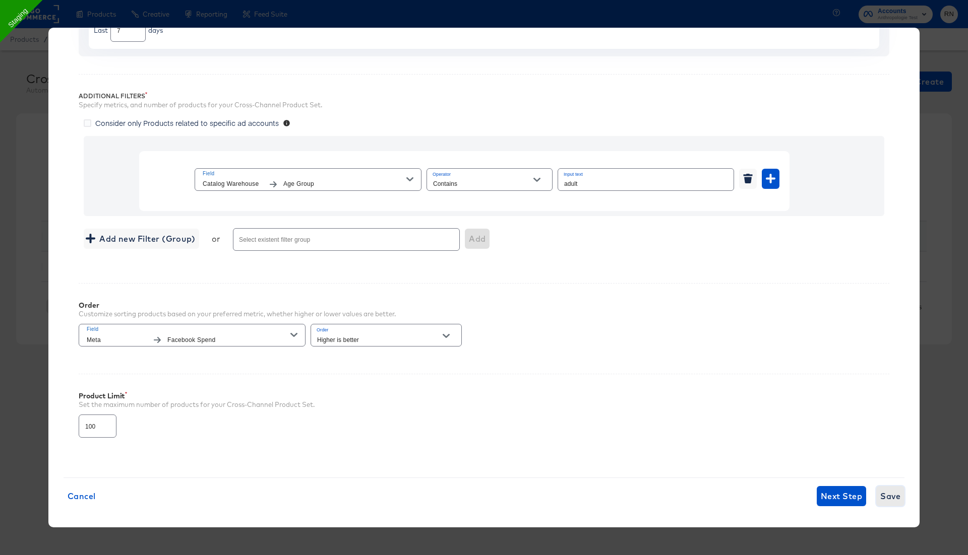
click at [885, 489] on span "Save" at bounding box center [890, 496] width 20 height 14
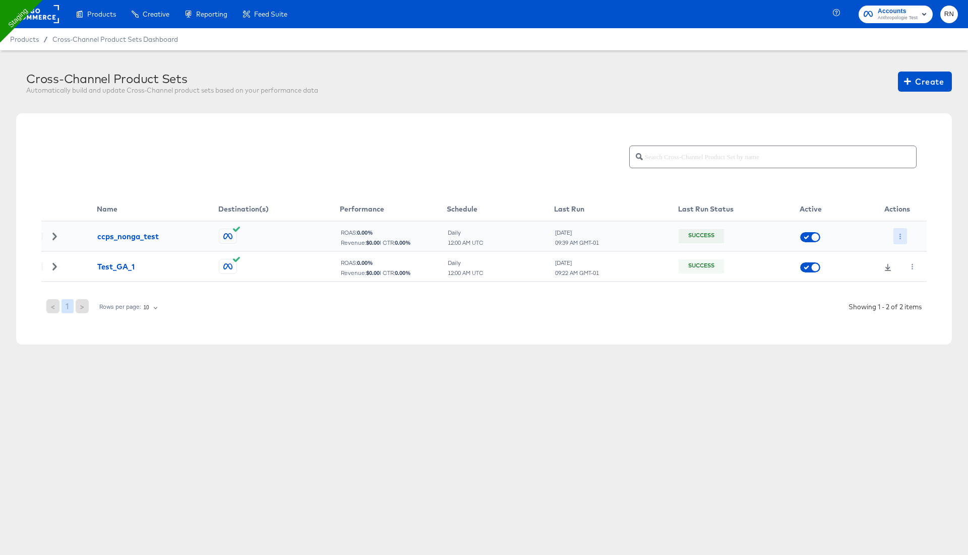
click at [900, 235] on icon "button" at bounding box center [900, 237] width 2 height 6
click at [918, 290] on li "Run Now" at bounding box center [920, 289] width 54 height 17
click at [896, 238] on button "button" at bounding box center [900, 236] width 14 height 16
click at [905, 252] on li "Edit" at bounding box center [920, 256] width 54 height 17
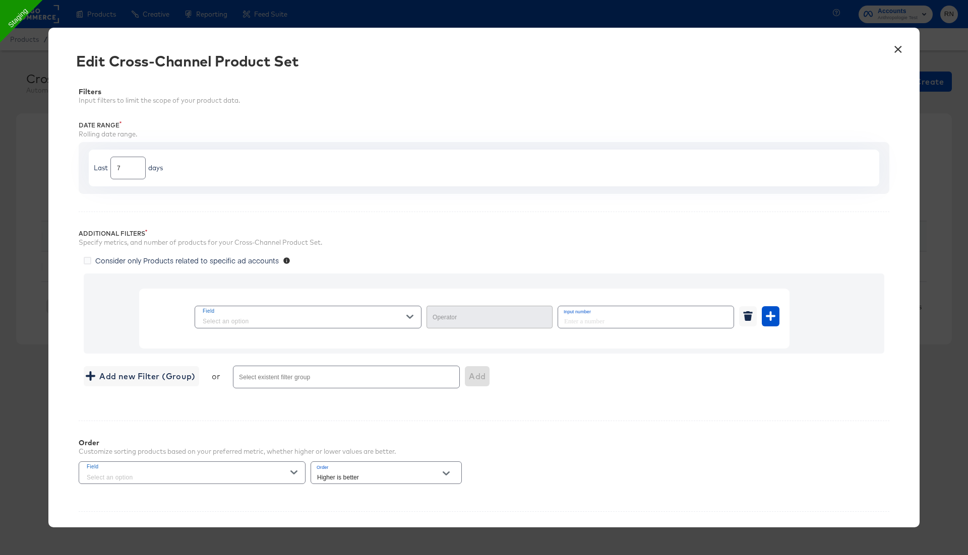
type input "Contains"
click at [899, 47] on button "×" at bounding box center [898, 47] width 18 height 18
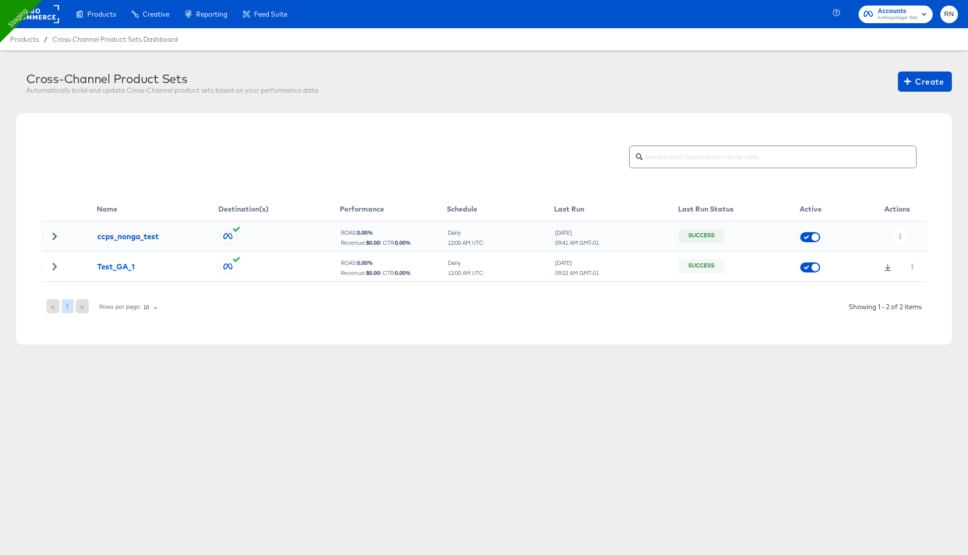
click at [38, 8] on rect at bounding box center [36, 14] width 46 height 18
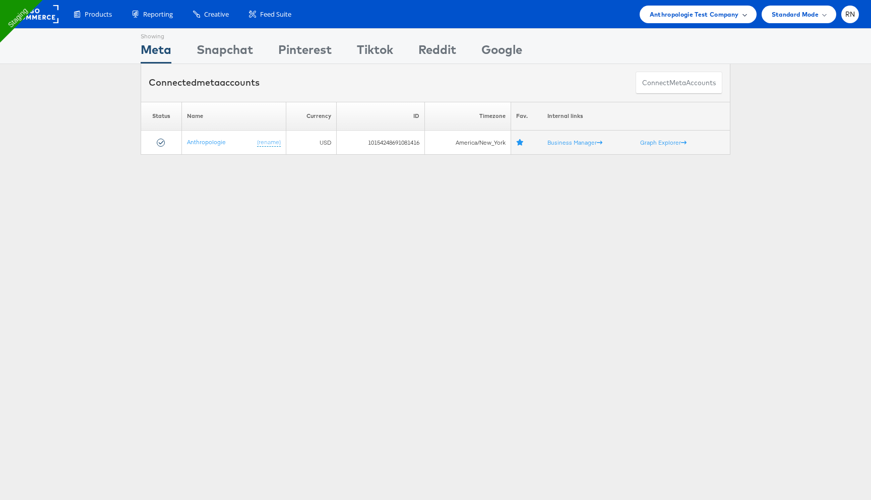
click at [703, 16] on span "Anthropologie Test Company" at bounding box center [694, 14] width 89 height 11
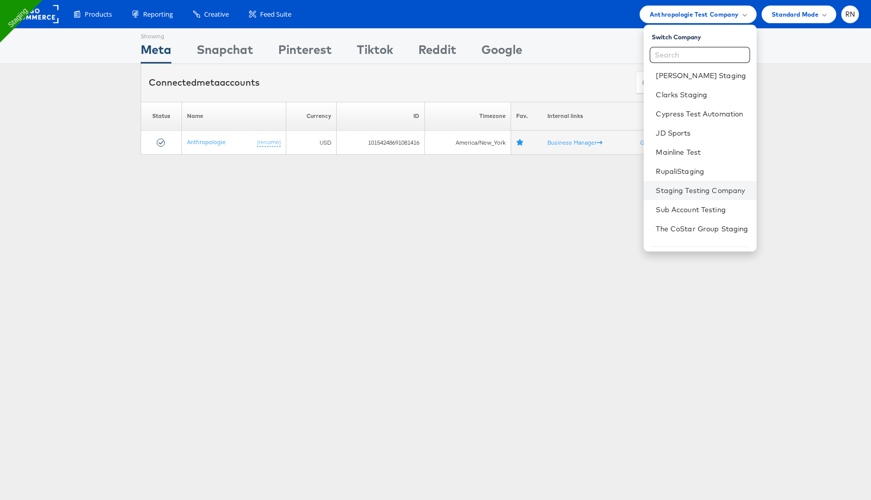
click at [681, 196] on li "Staging Testing Company" at bounding box center [700, 190] width 112 height 19
click at [687, 194] on link "Staging Testing Company" at bounding box center [702, 190] width 92 height 10
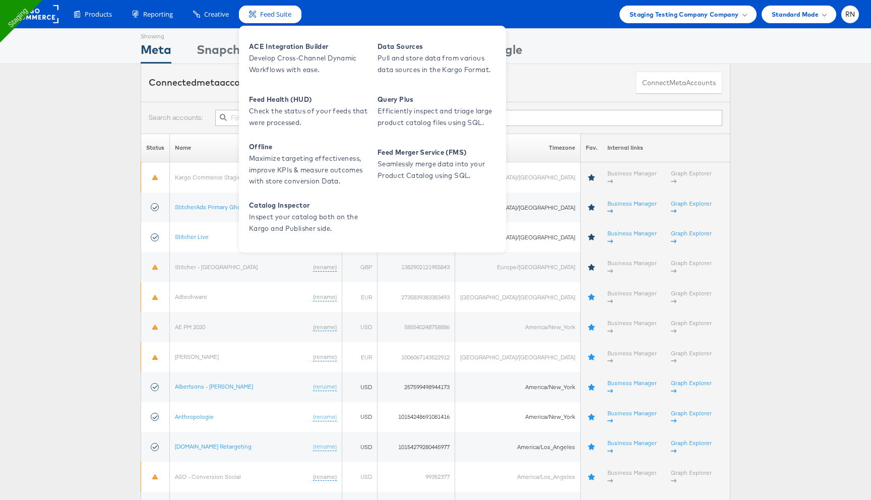
click at [274, 11] on span "Feed Suite" at bounding box center [275, 15] width 31 height 10
click at [279, 52] on span "Develop Cross-Channel Dynamic Workflows with ease." at bounding box center [309, 63] width 121 height 23
